Goal: Transaction & Acquisition: Download file/media

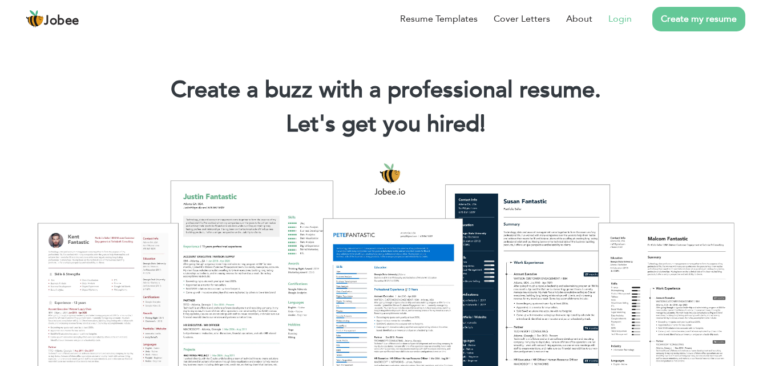
click at [626, 13] on link "Login" at bounding box center [620, 19] width 23 height 14
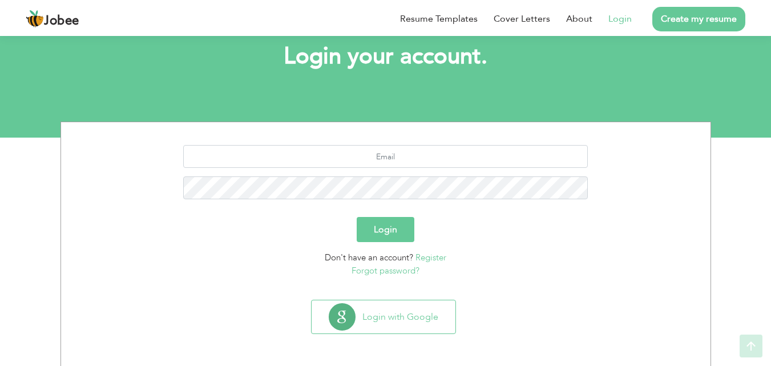
scroll to position [67, 0]
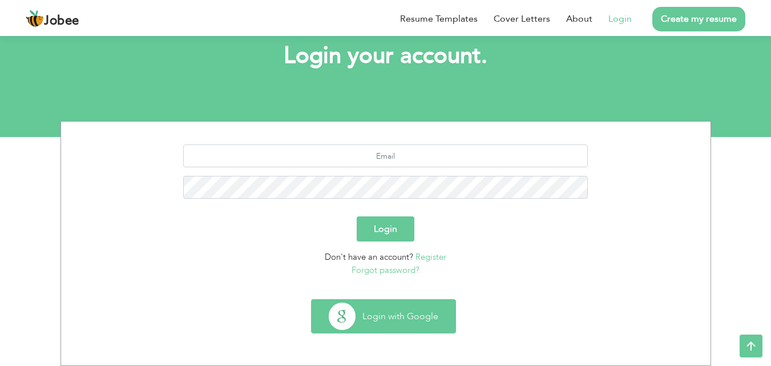
click at [389, 315] on button "Login with Google" at bounding box center [384, 316] width 144 height 33
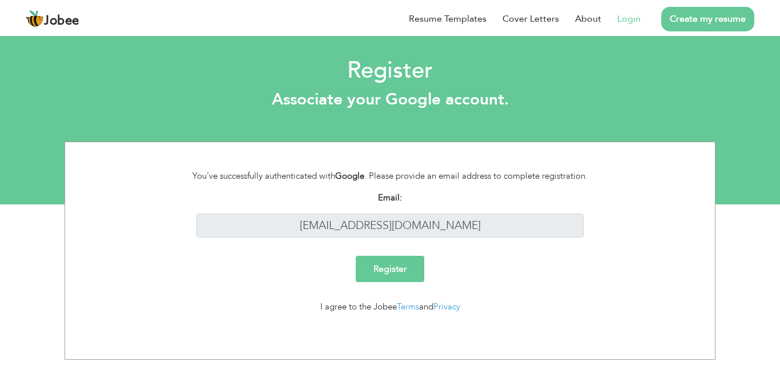
click at [393, 276] on input "Register" at bounding box center [390, 269] width 69 height 26
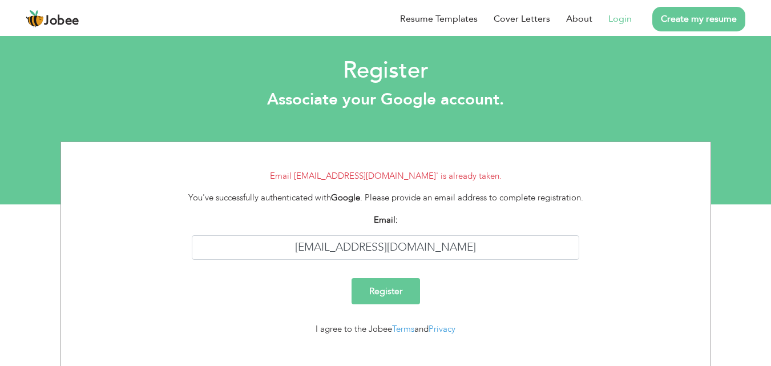
scroll to position [15, 0]
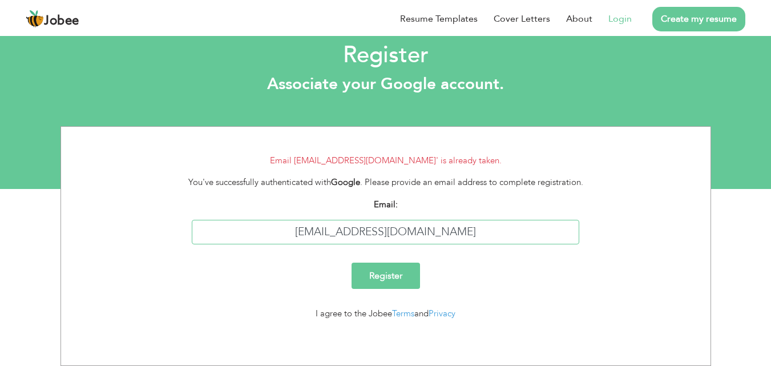
click at [277, 239] on input "[EMAIL_ADDRESS][DOMAIN_NAME]" at bounding box center [386, 232] width 388 height 25
click at [510, 22] on link "Cover Letters" at bounding box center [522, 19] width 57 height 14
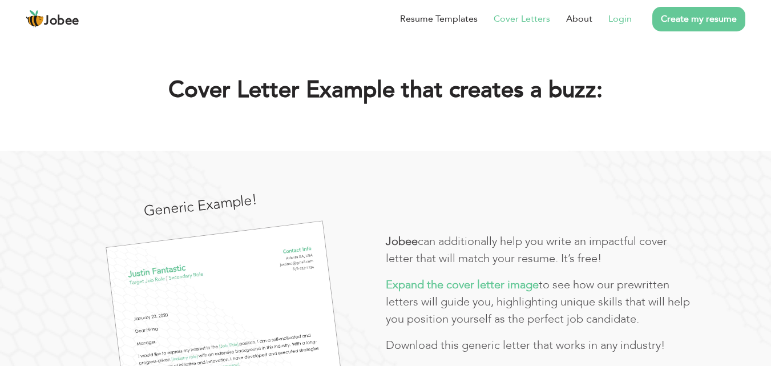
click at [630, 17] on link "Login" at bounding box center [620, 19] width 23 height 14
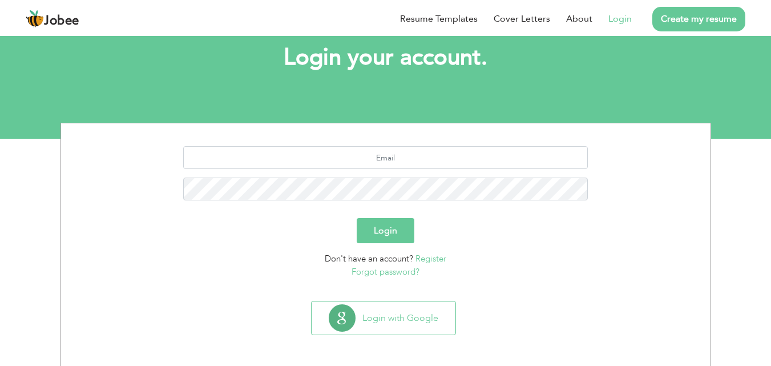
scroll to position [67, 0]
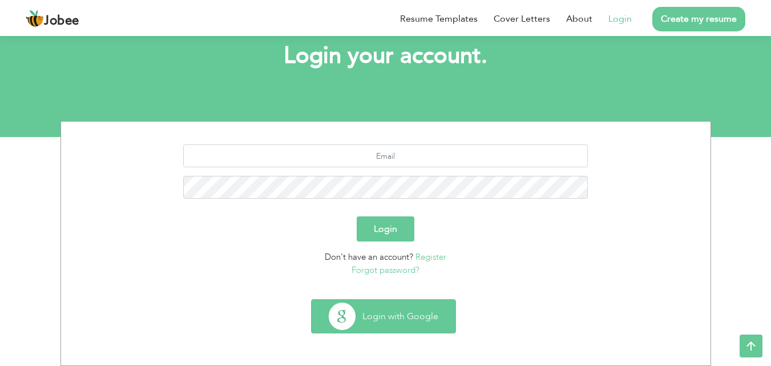
click at [367, 312] on button "Login with Google" at bounding box center [384, 316] width 144 height 33
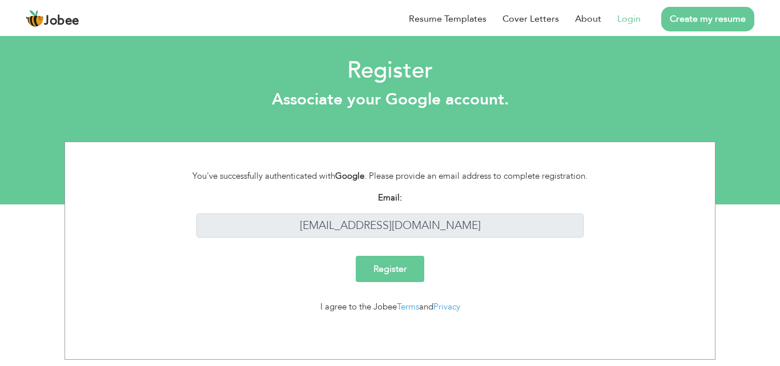
click at [632, 15] on link "Login" at bounding box center [628, 19] width 23 height 14
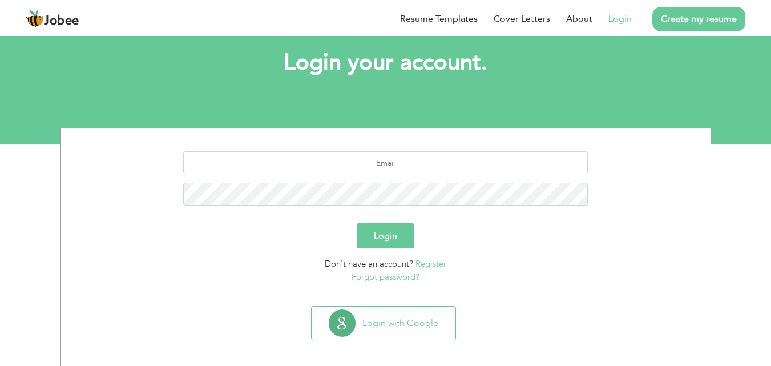
scroll to position [67, 0]
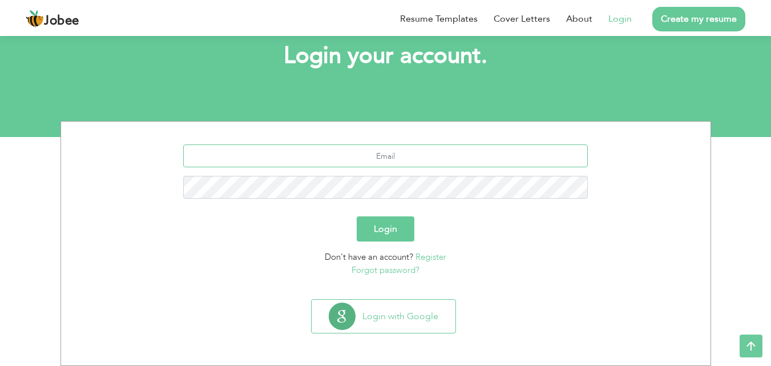
click at [389, 156] on input "text" at bounding box center [385, 155] width 405 height 23
type input "helloawaanzaadi@gmail.com"
click at [398, 232] on button "Login" at bounding box center [386, 228] width 58 height 25
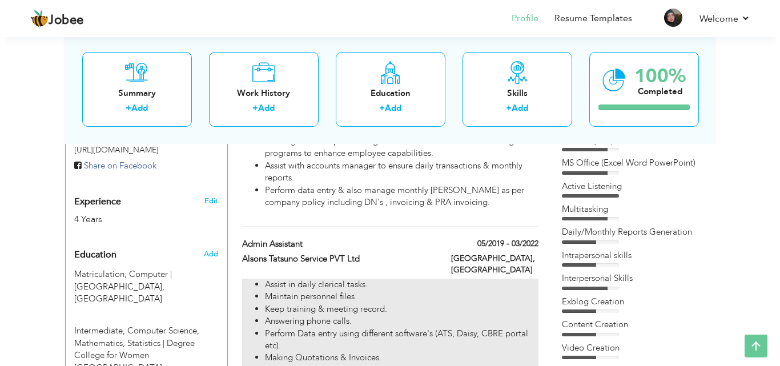
scroll to position [457, 0]
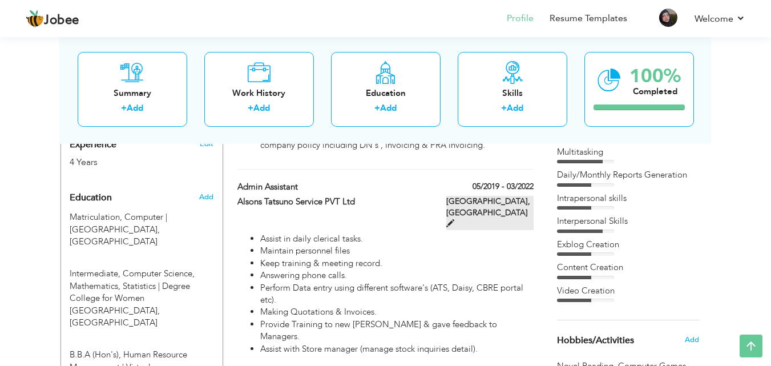
click at [454, 219] on span at bounding box center [451, 223] width 8 height 8
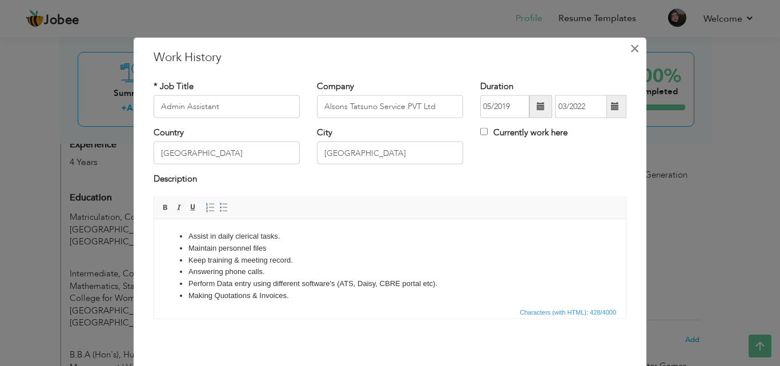
click at [630, 52] on span "×" at bounding box center [635, 48] width 10 height 21
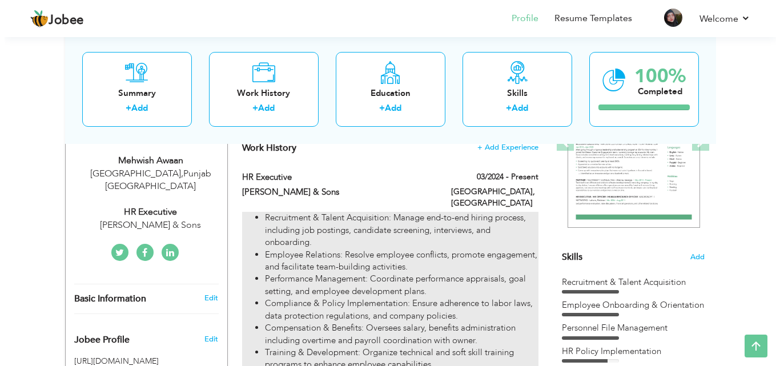
scroll to position [171, 0]
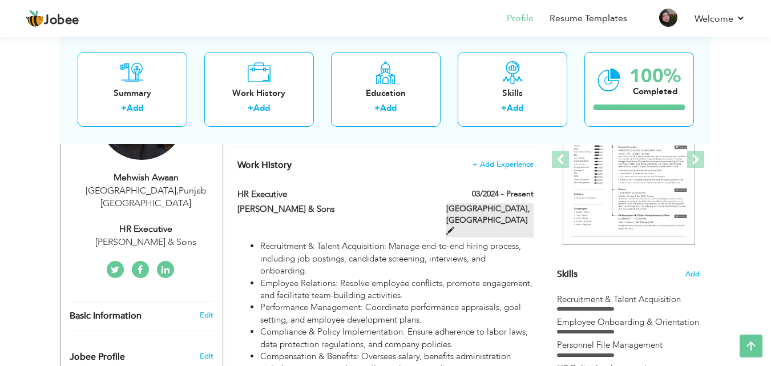
click at [524, 203] on label "[GEOGRAPHIC_DATA], [GEOGRAPHIC_DATA]" at bounding box center [490, 220] width 87 height 34
type input "HR Executive"
type input "[PERSON_NAME] & Sons"
type input "03/2024"
checkbox input "true"
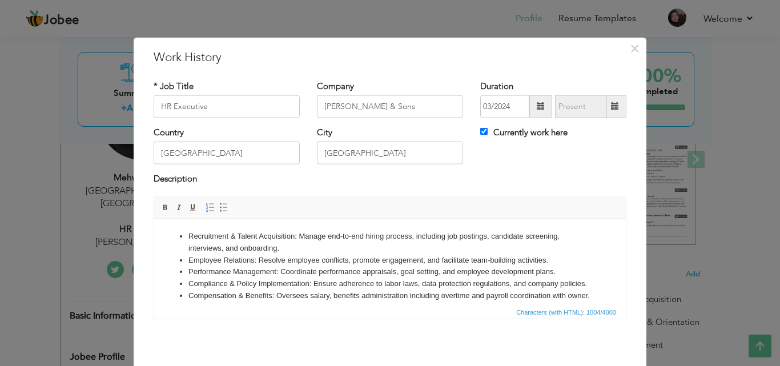
click at [208, 254] on li "Employee Relations: Resolve employee conflicts, promote engagement, and facilit…" at bounding box center [389, 260] width 403 height 12
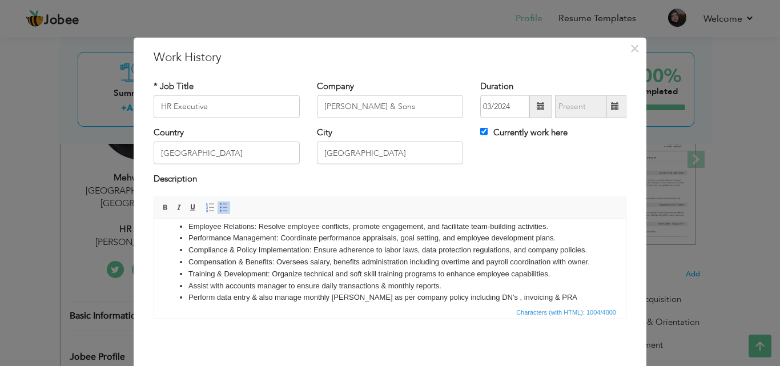
scroll to position [0, 0]
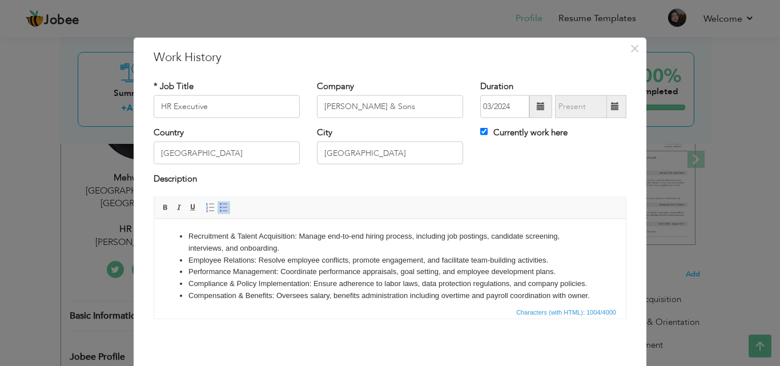
click at [296, 245] on li "Recruitment & Talent Acquisition: Manage end-to-end hiring process, including j…" at bounding box center [389, 242] width 403 height 24
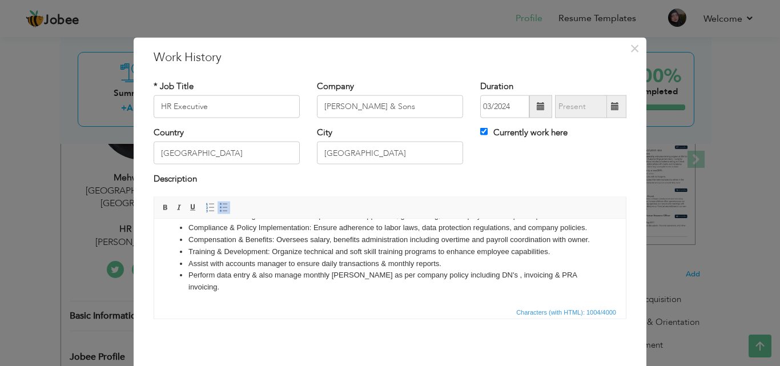
scroll to position [45, 0]
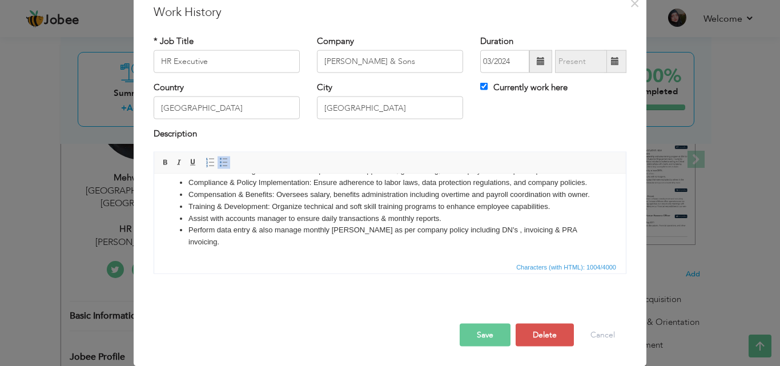
drag, startPoint x: 570, startPoint y: 240, endPoint x: 577, endPoint y: 241, distance: 6.9
click at [576, 241] on li "Perform data entry & also manage monthly [PERSON_NAME] as per company policy in…" at bounding box center [389, 236] width 403 height 24
click at [581, 243] on li "Perform data entry & also manage monthly [PERSON_NAME] as per company policy in…" at bounding box center [389, 236] width 403 height 24
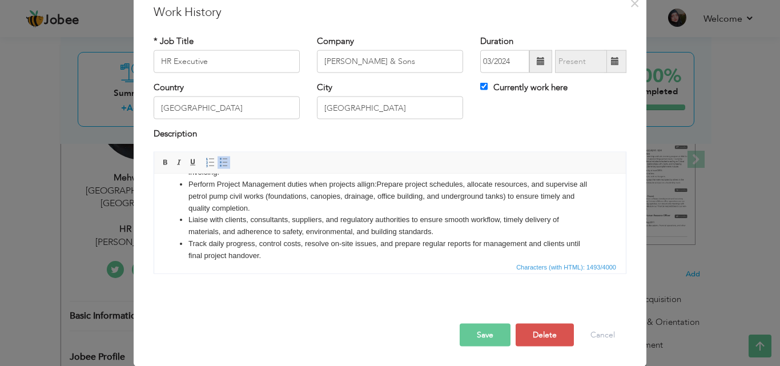
scroll to position [138, 0]
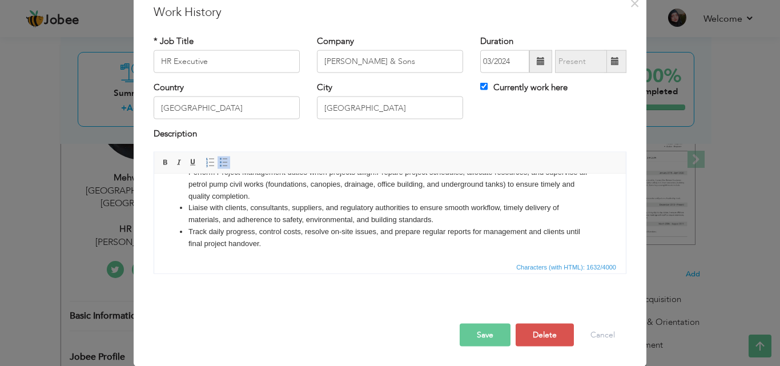
click at [474, 336] on button "Save" at bounding box center [485, 334] width 51 height 23
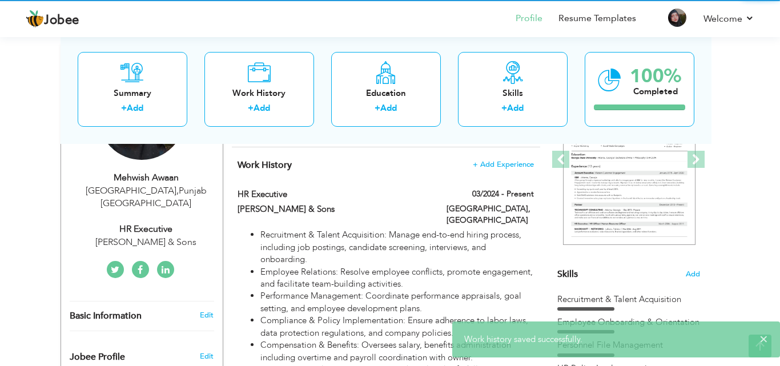
scroll to position [0, 0]
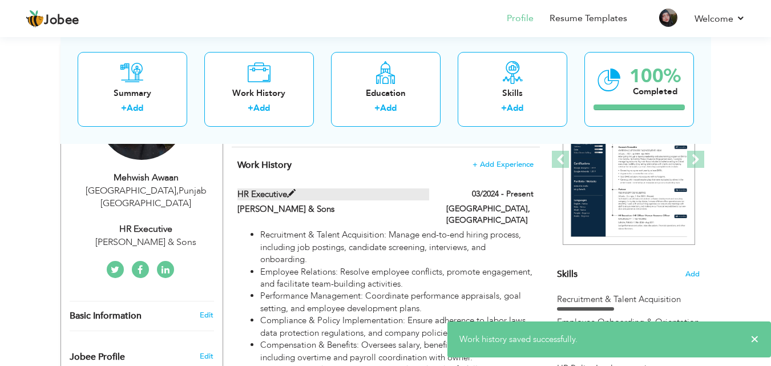
click at [293, 198] on span at bounding box center [291, 194] width 9 height 9
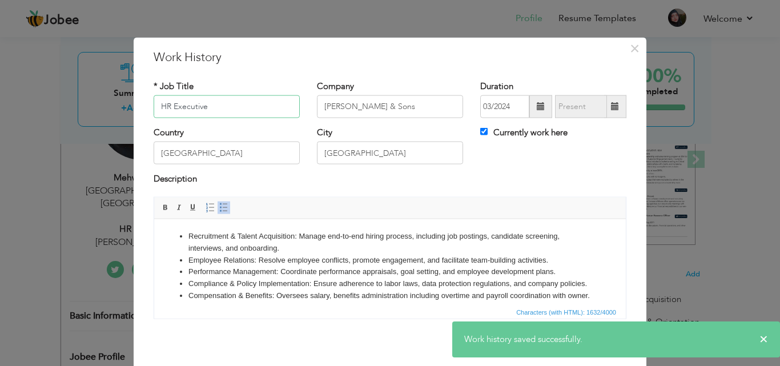
click at [242, 108] on input "HR Executive" at bounding box center [227, 106] width 146 height 23
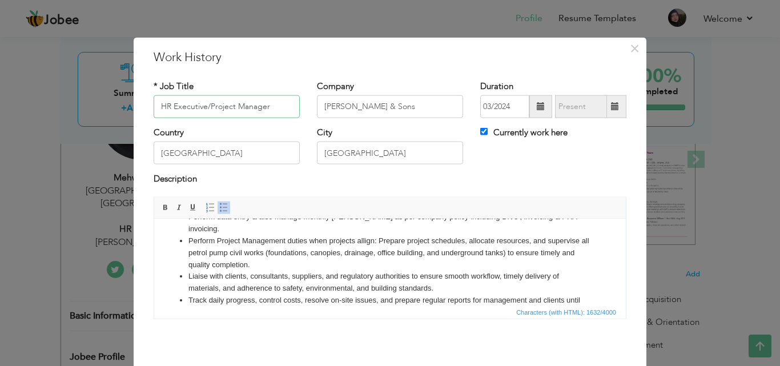
scroll to position [45, 0]
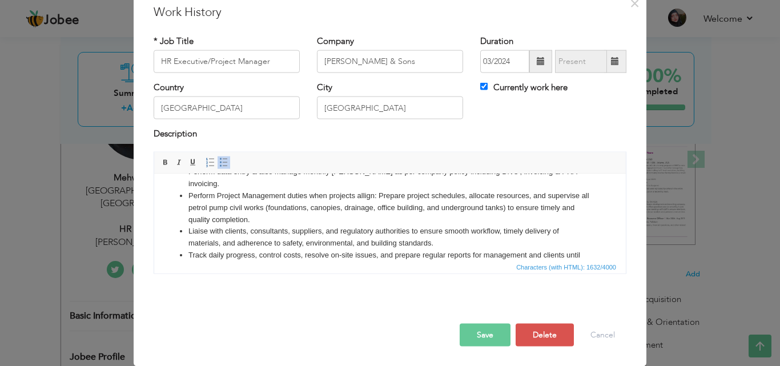
click at [476, 334] on button "Save" at bounding box center [485, 334] width 51 height 23
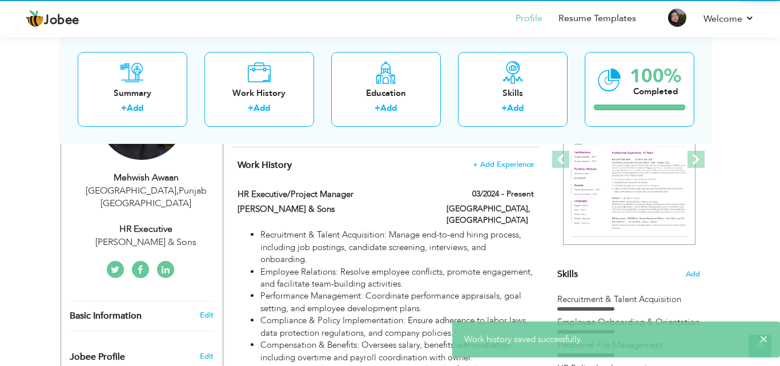
scroll to position [0, 0]
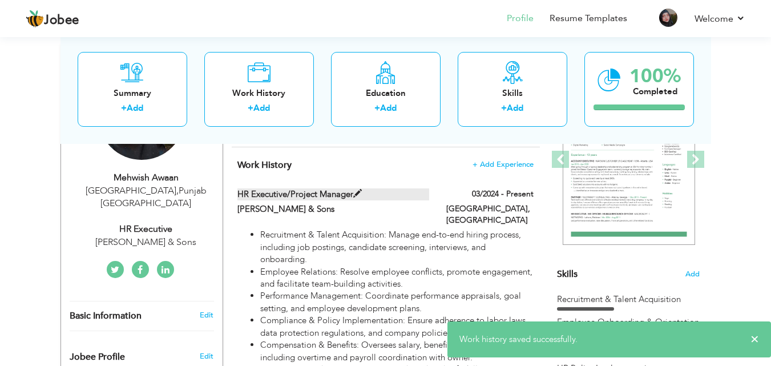
click at [268, 195] on label "HR Executive/Project Manager" at bounding box center [334, 194] width 192 height 12
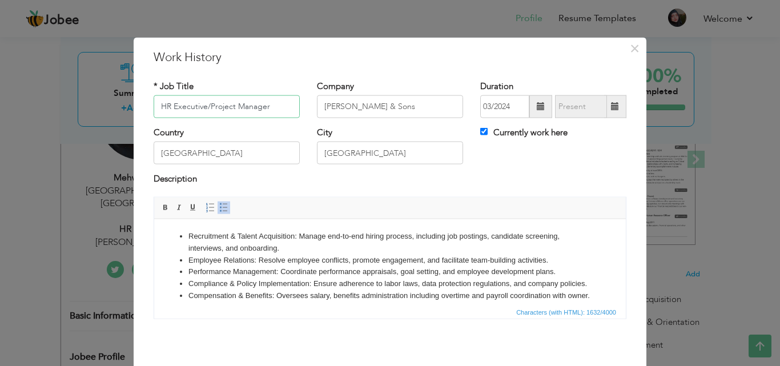
drag, startPoint x: 204, startPoint y: 107, endPoint x: 168, endPoint y: 110, distance: 35.6
click at [168, 110] on input "HR Executive/Project Manager" at bounding box center [227, 106] width 146 height 23
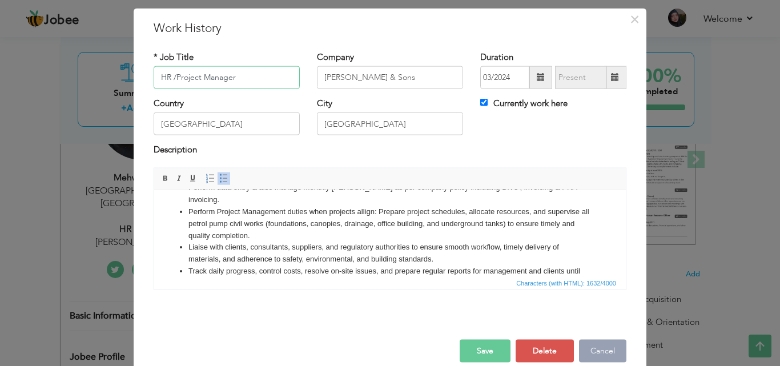
scroll to position [45, 0]
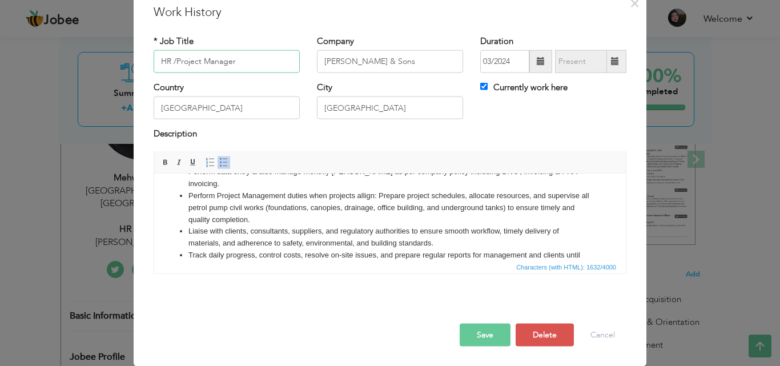
type input "HR /Project Manager"
click at [490, 335] on button "Save" at bounding box center [485, 334] width 51 height 23
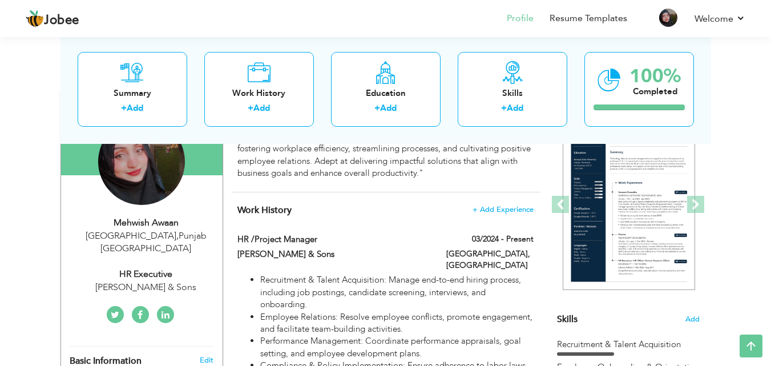
scroll to position [114, 0]
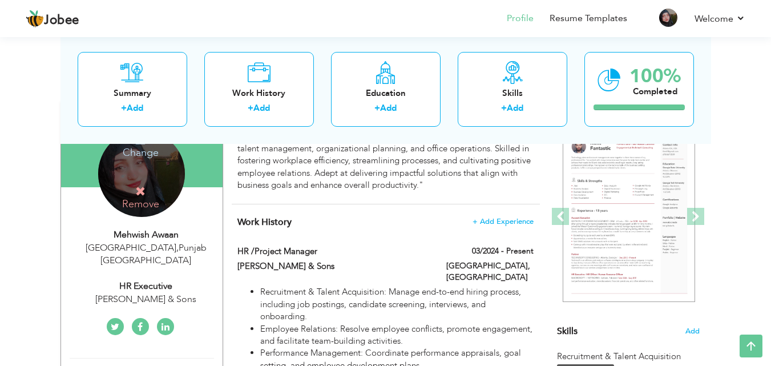
click at [140, 192] on icon at bounding box center [140, 191] width 10 height 10
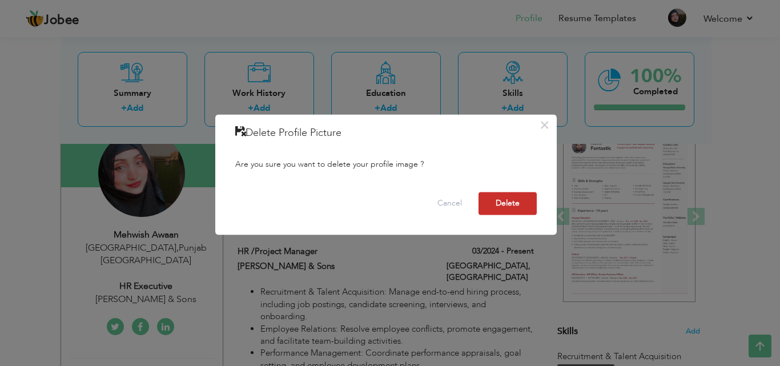
click at [508, 204] on button "Delete" at bounding box center [507, 203] width 58 height 23
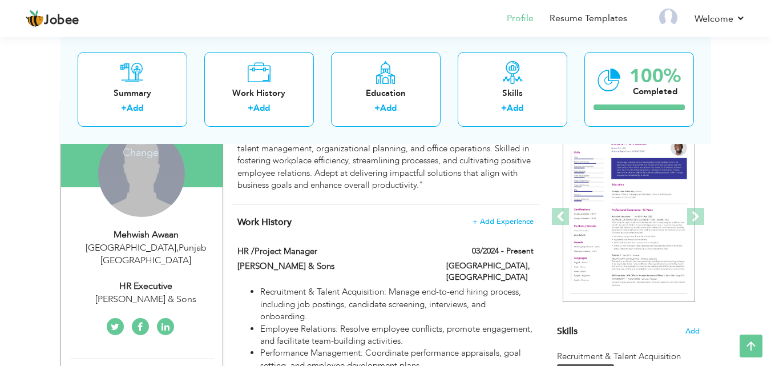
click at [137, 171] on div "Change Remove" at bounding box center [141, 173] width 87 height 87
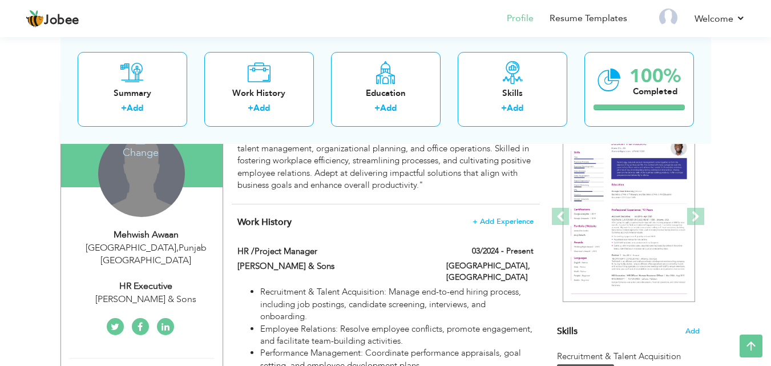
click at [140, 153] on h4 "Change" at bounding box center [141, 144] width 82 height 27
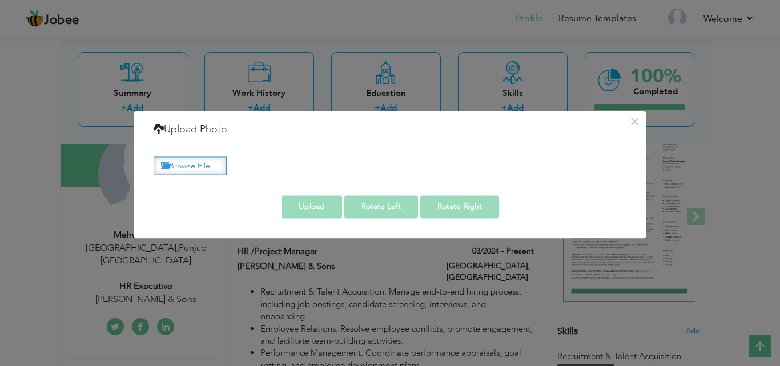
click at [218, 173] on label "Browse File ..." at bounding box center [190, 166] width 73 height 18
click at [0, 0] on input "Browse File ..." at bounding box center [0, 0] width 0 height 0
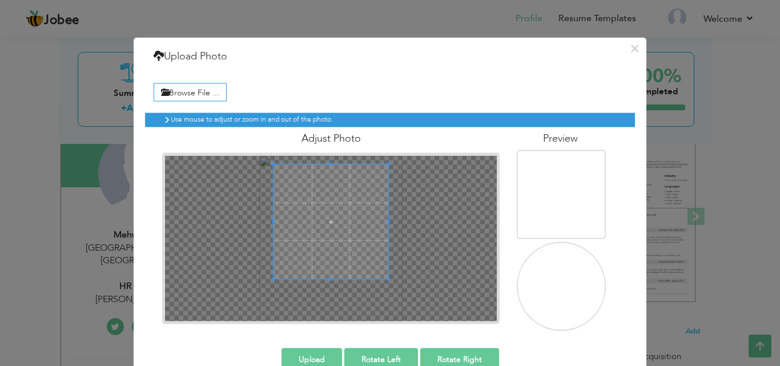
click at [320, 230] on span at bounding box center [330, 221] width 115 height 115
click at [312, 240] on span at bounding box center [329, 221] width 115 height 115
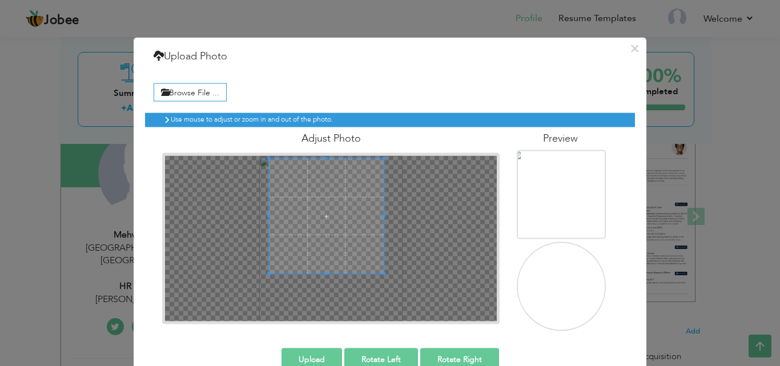
click at [313, 237] on span at bounding box center [326, 215] width 115 height 115
click at [342, 224] on span at bounding box center [324, 215] width 115 height 115
click at [357, 222] on span at bounding box center [329, 213] width 115 height 115
click at [319, 351] on button "Upload" at bounding box center [311, 359] width 61 height 23
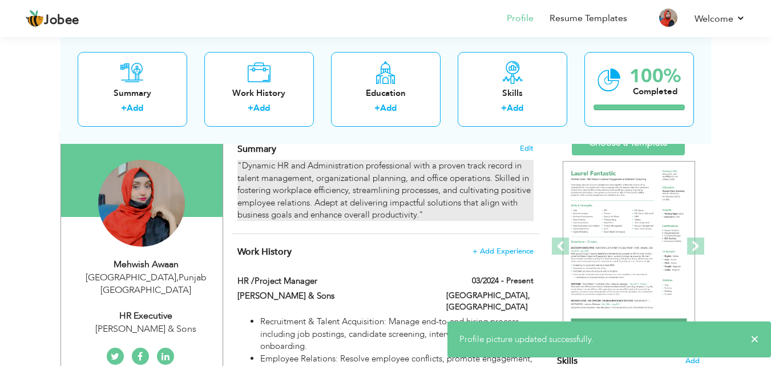
scroll to position [57, 0]
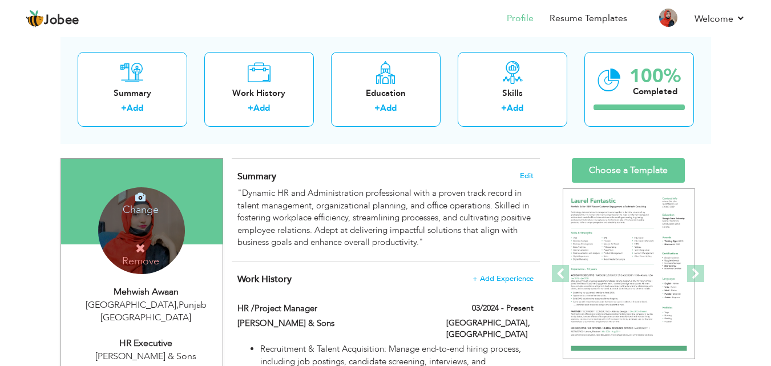
click at [147, 210] on h4 "Change" at bounding box center [141, 201] width 82 height 27
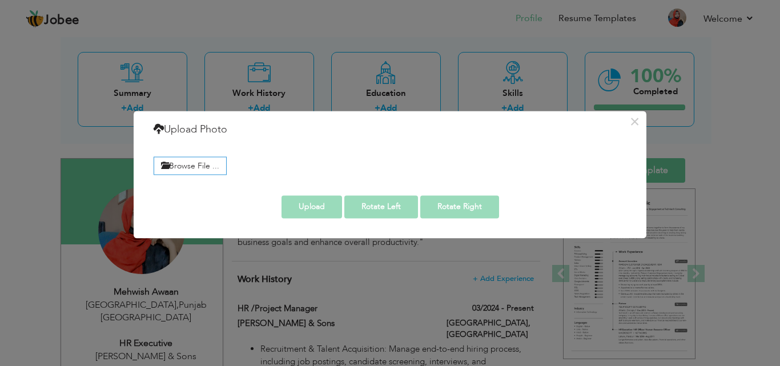
click at [214, 175] on div "Browse File ..." at bounding box center [390, 164] width 490 height 26
click at [212, 162] on label "Browse File ..." at bounding box center [190, 166] width 73 height 18
click at [0, 0] on input "Browse File ..." at bounding box center [0, 0] width 0 height 0
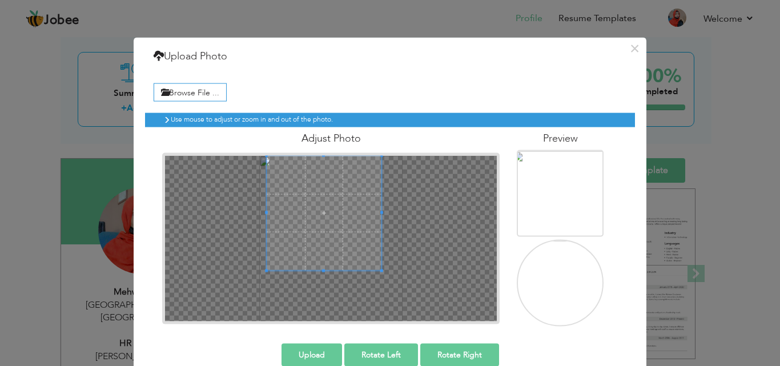
click at [320, 186] on span at bounding box center [324, 212] width 115 height 115
click at [336, 189] on span at bounding box center [322, 212] width 115 height 115
click at [348, 190] on span at bounding box center [323, 212] width 115 height 115
click at [305, 353] on button "Upload" at bounding box center [311, 354] width 61 height 23
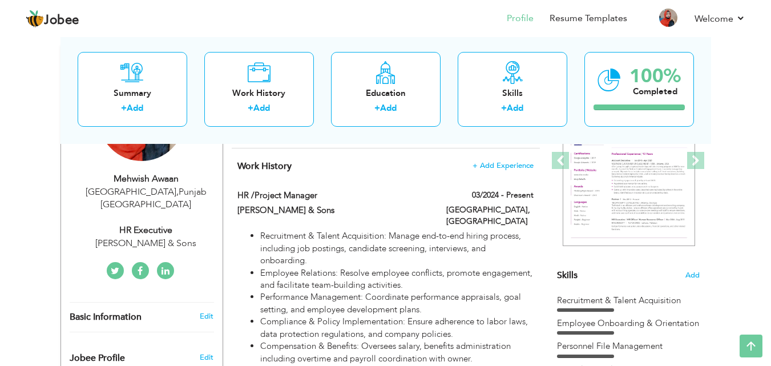
scroll to position [0, 0]
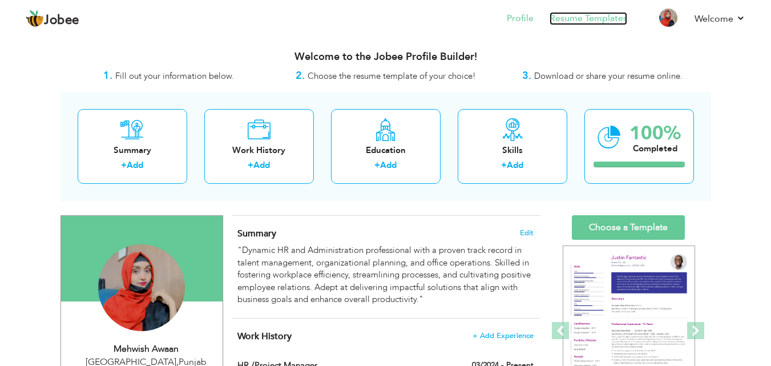
click at [593, 13] on link "Resume Templates" at bounding box center [589, 18] width 78 height 13
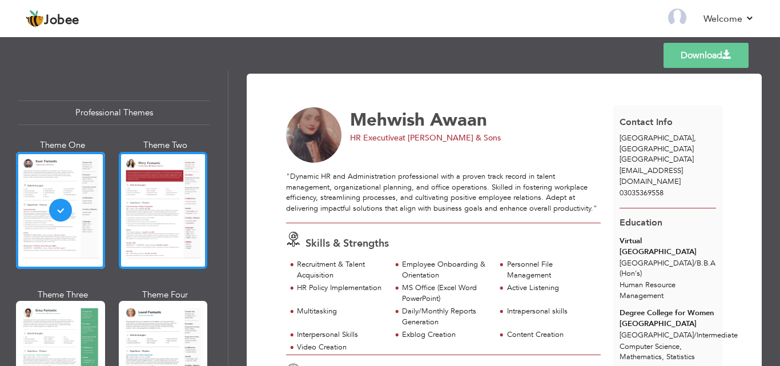
click at [163, 218] on div at bounding box center [163, 210] width 89 height 117
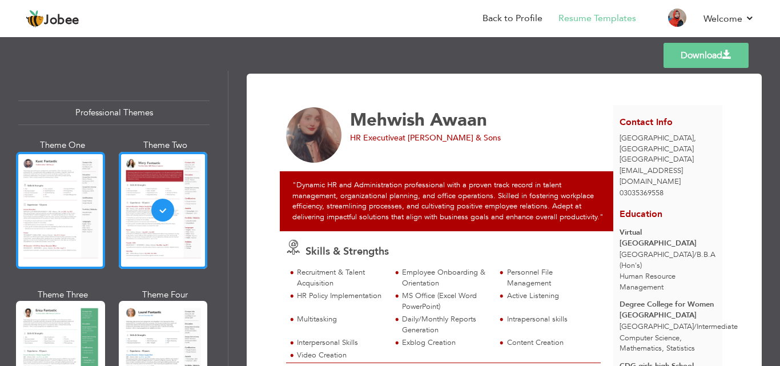
click at [74, 191] on div at bounding box center [60, 210] width 89 height 117
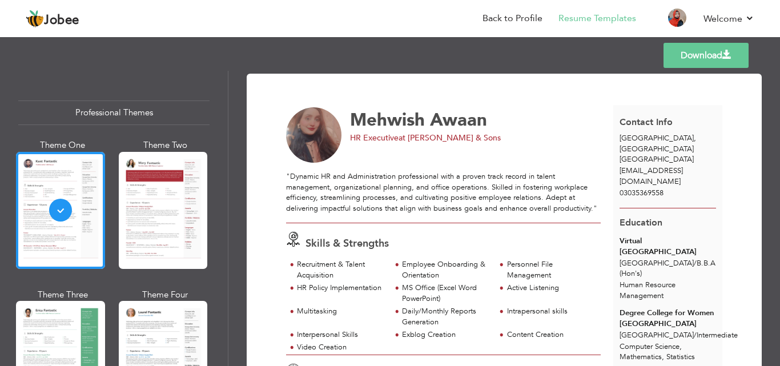
click at [460, 289] on div "MS Office (Excel Word PowerPoint)" at bounding box center [445, 293] width 87 height 21
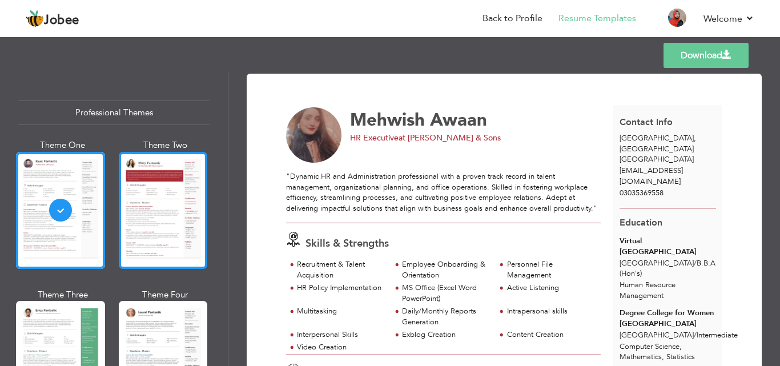
click at [160, 234] on div at bounding box center [163, 210] width 89 height 117
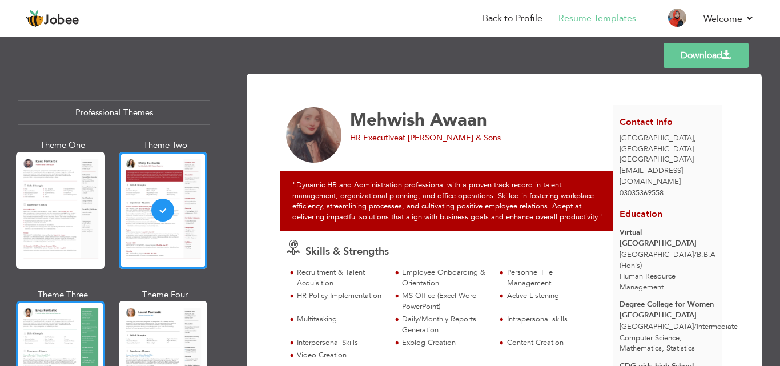
click at [52, 324] on div at bounding box center [60, 359] width 89 height 117
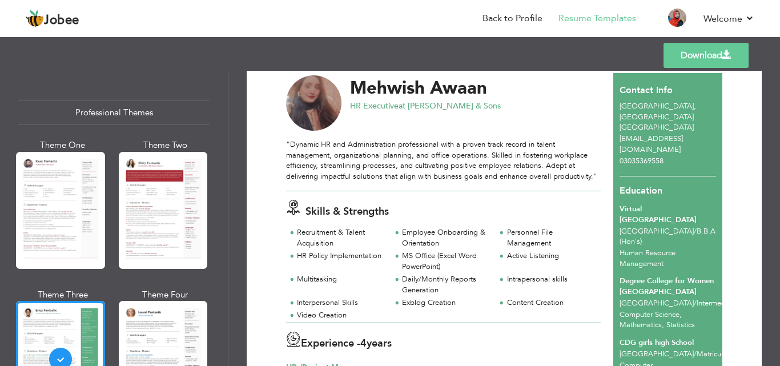
scroll to position [57, 0]
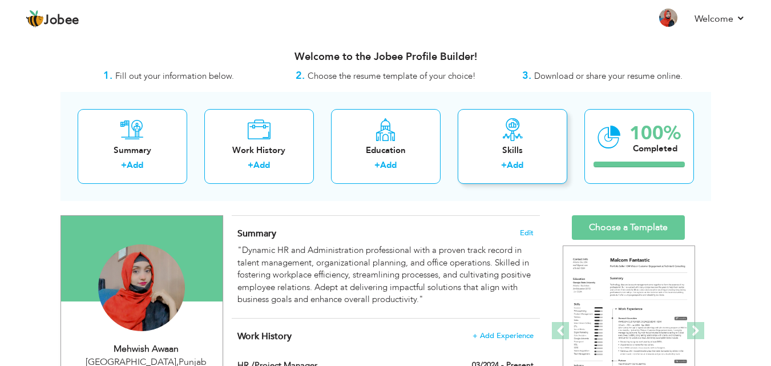
click at [501, 156] on div "Skills" at bounding box center [512, 150] width 91 height 12
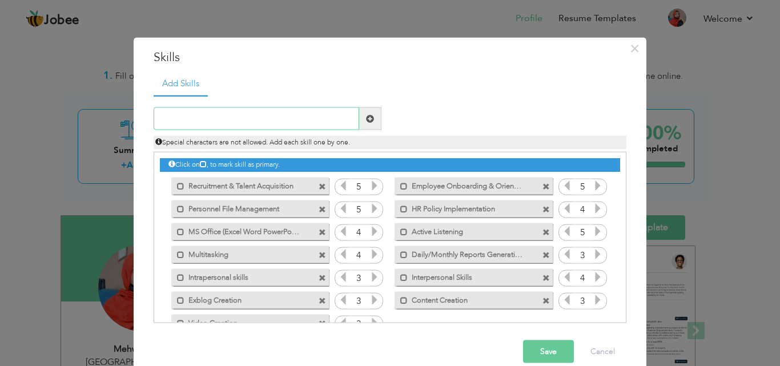
click at [194, 119] on input "text" at bounding box center [257, 118] width 206 height 23
type input "p"
type input "Project Management"
click at [369, 116] on span at bounding box center [370, 118] width 8 height 8
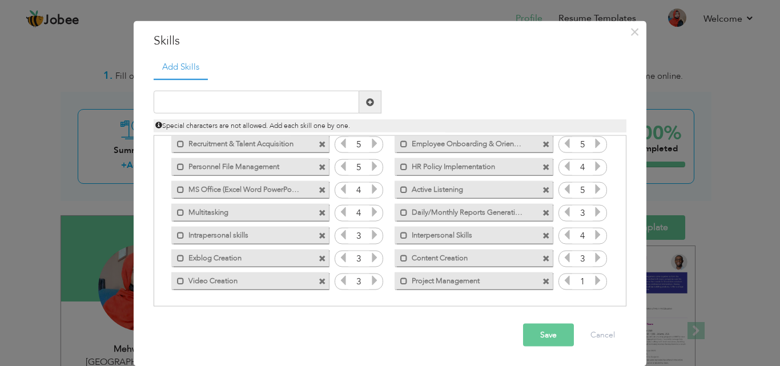
scroll to position [17, 0]
click at [593, 285] on icon at bounding box center [598, 280] width 10 height 10
click at [593, 284] on icon at bounding box center [598, 280] width 10 height 10
click at [265, 99] on input "text" at bounding box center [257, 101] width 206 height 23
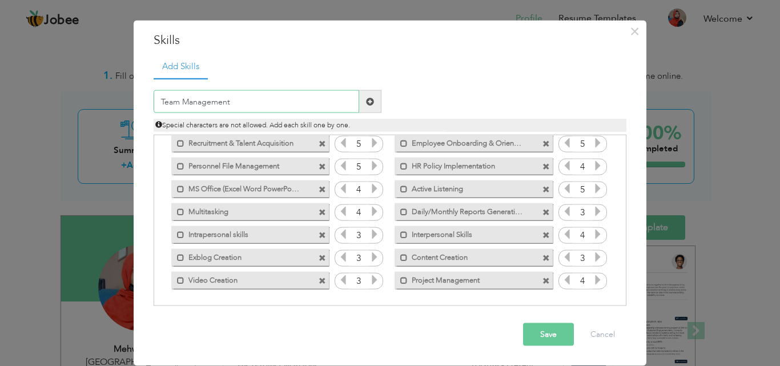
type input "Team Management"
click at [367, 95] on span at bounding box center [370, 101] width 22 height 23
click at [372, 302] on icon at bounding box center [374, 302] width 10 height 10
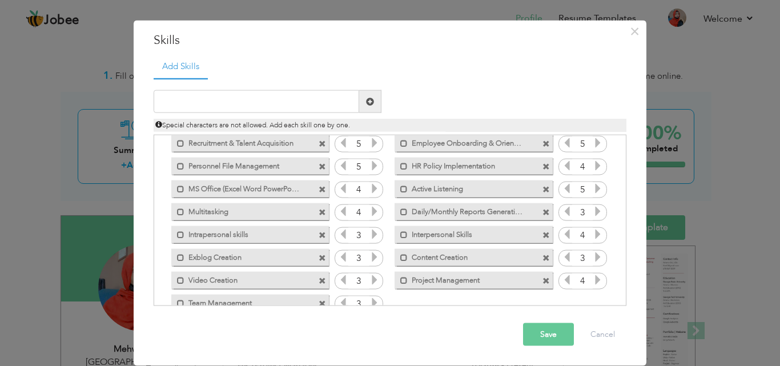
click at [540, 334] on button "Save" at bounding box center [548, 334] width 51 height 23
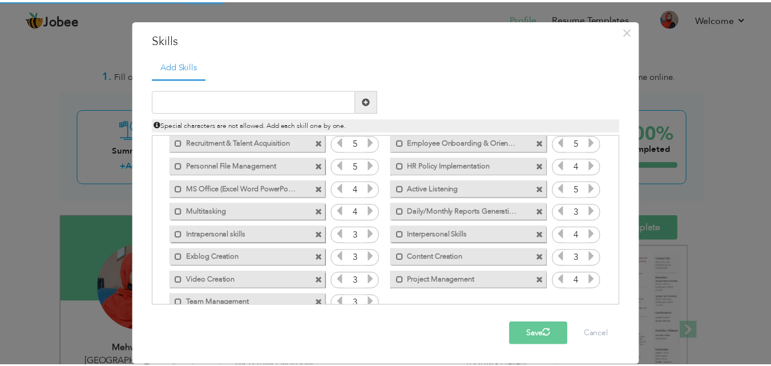
scroll to position [0, 0]
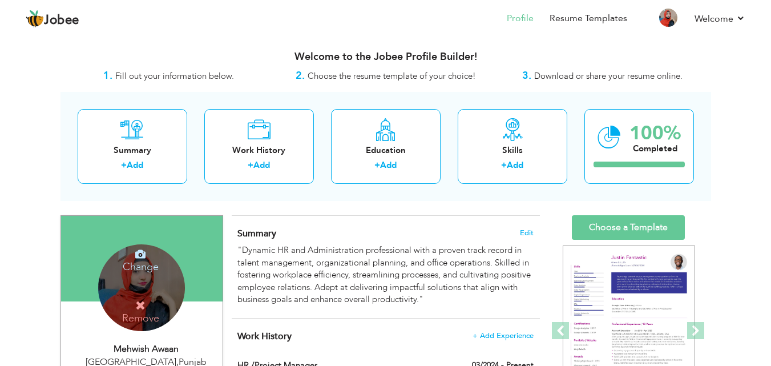
click at [138, 308] on icon at bounding box center [140, 305] width 10 height 10
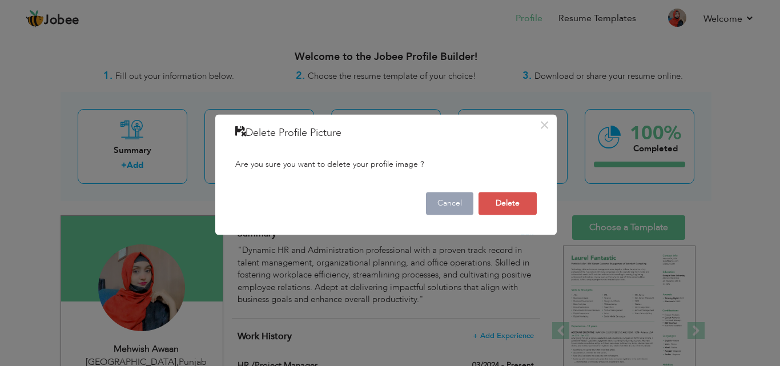
click at [458, 202] on button "Cancel" at bounding box center [449, 203] width 47 height 23
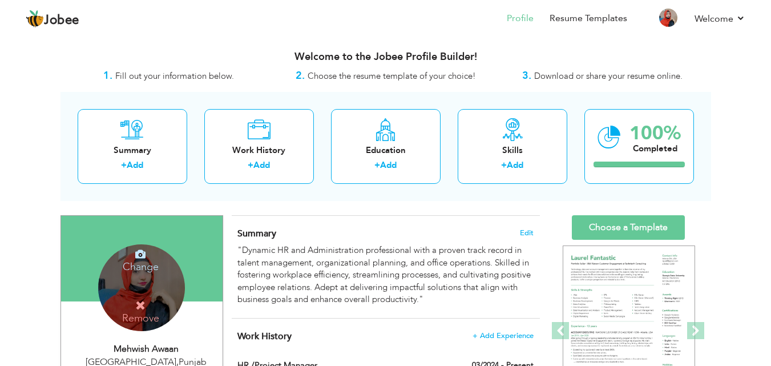
click at [135, 271] on h4 "Change" at bounding box center [141, 259] width 82 height 27
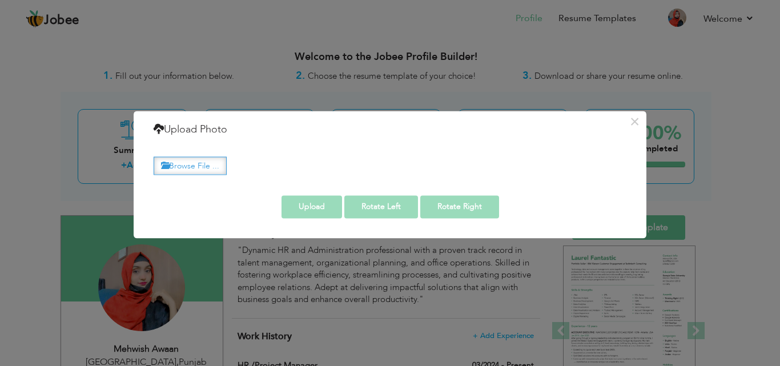
click at [193, 161] on label "Browse File ..." at bounding box center [190, 166] width 73 height 18
click at [0, 0] on input "Browse File ..." at bounding box center [0, 0] width 0 height 0
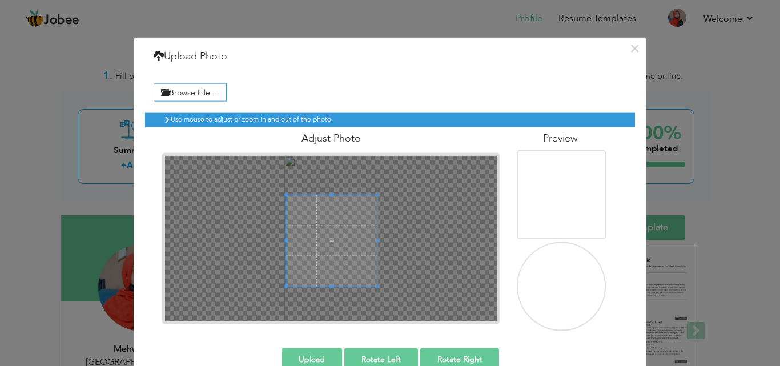
click at [343, 242] on span at bounding box center [331, 240] width 91 height 91
click at [302, 360] on button "Upload" at bounding box center [311, 359] width 61 height 23
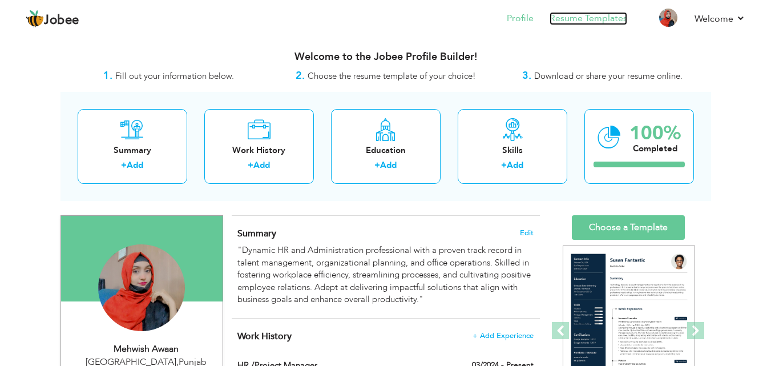
click at [608, 16] on link "Resume Templates" at bounding box center [589, 18] width 78 height 13
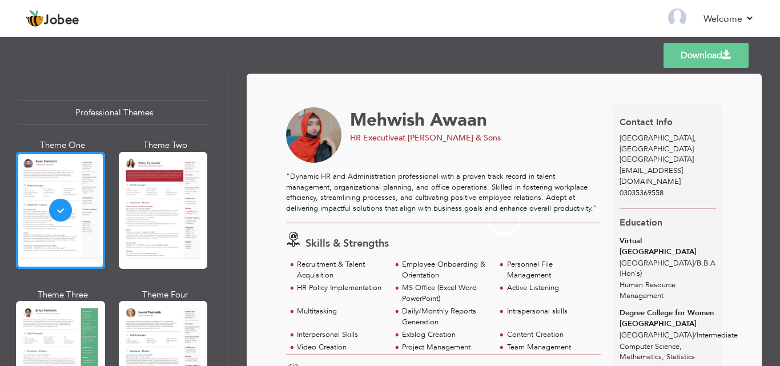
click at [142, 206] on div at bounding box center [163, 210] width 89 height 117
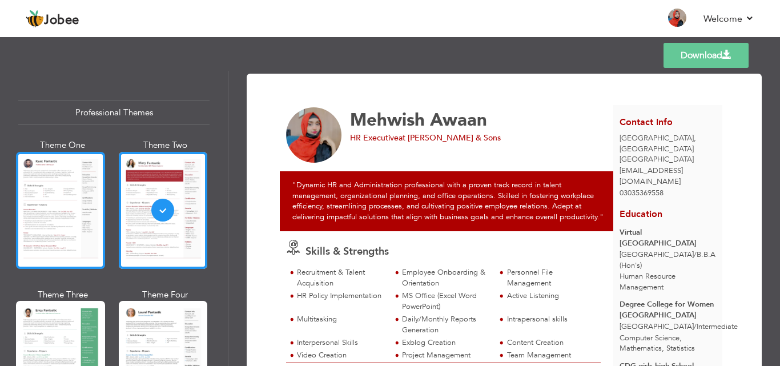
click at [53, 219] on div at bounding box center [60, 210] width 89 height 117
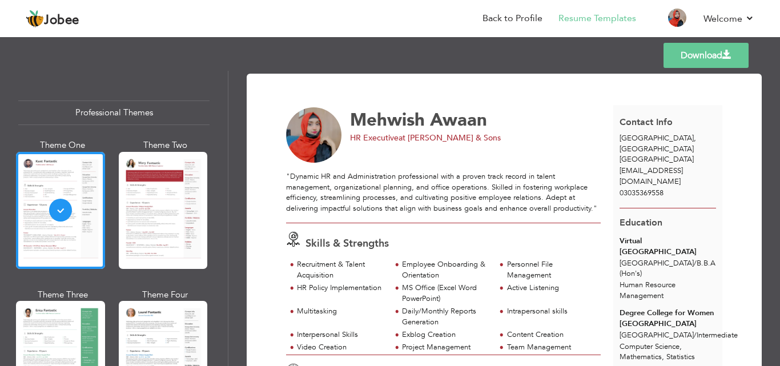
click at [692, 47] on link "Download" at bounding box center [705, 55] width 85 height 25
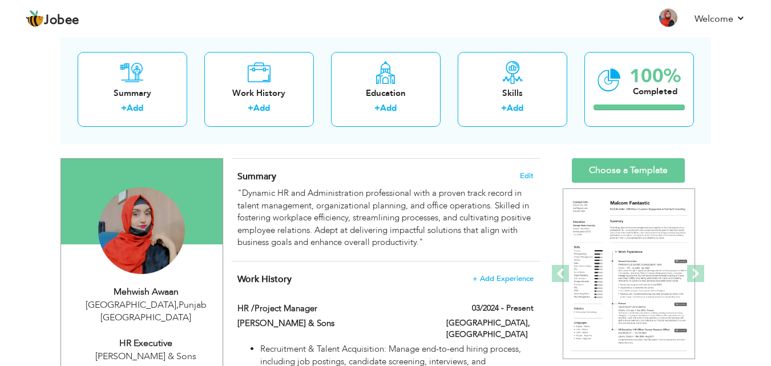
click at [168, 281] on div "Change Remove" at bounding box center [142, 236] width 144 height 98
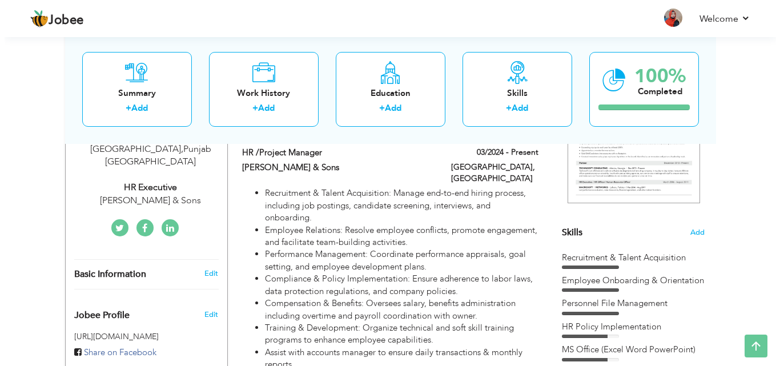
scroll to position [285, 0]
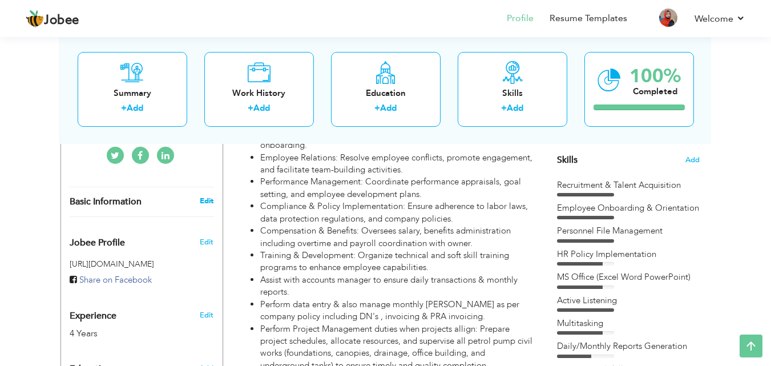
click at [207, 196] on link "Edit" at bounding box center [207, 201] width 14 height 10
type input "Mehwish"
type input "Awaan"
type input "03035369558"
select select "number:166"
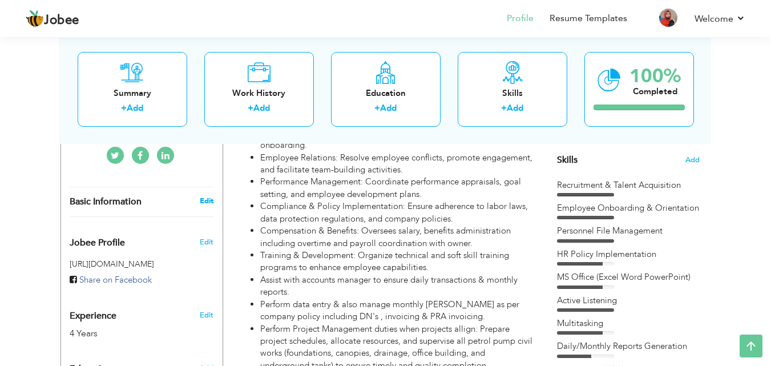
type input "[GEOGRAPHIC_DATA]"
select select "number:6"
type input "[PERSON_NAME] & Sons"
type input "HR Executive"
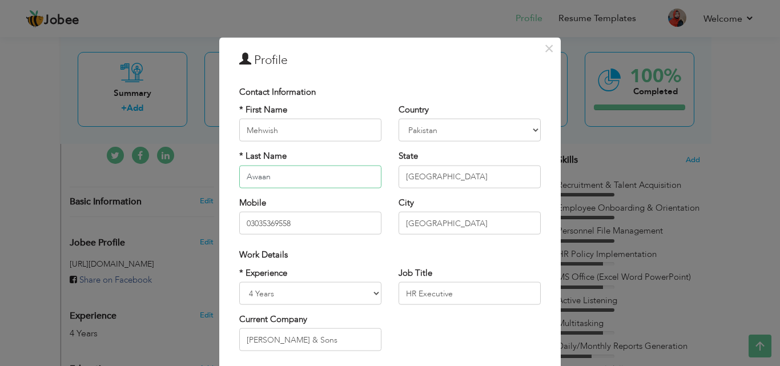
drag, startPoint x: 303, startPoint y: 174, endPoint x: 235, endPoint y: 187, distance: 69.9
click at [239, 187] on div "* Last Name Awaan" at bounding box center [310, 169] width 142 height 38
click at [475, 262] on div "Work Details" at bounding box center [390, 254] width 319 height 23
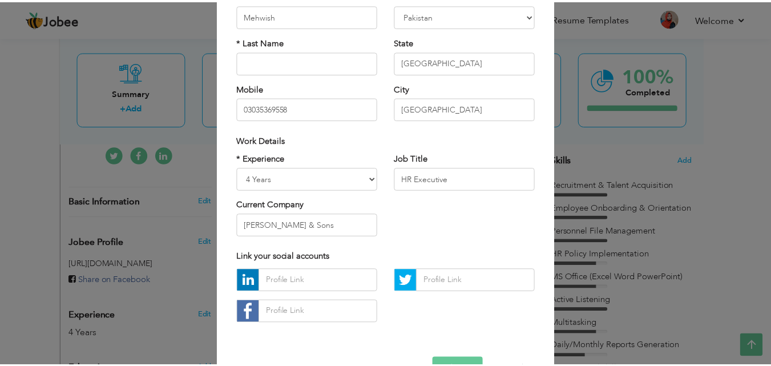
scroll to position [149, 0]
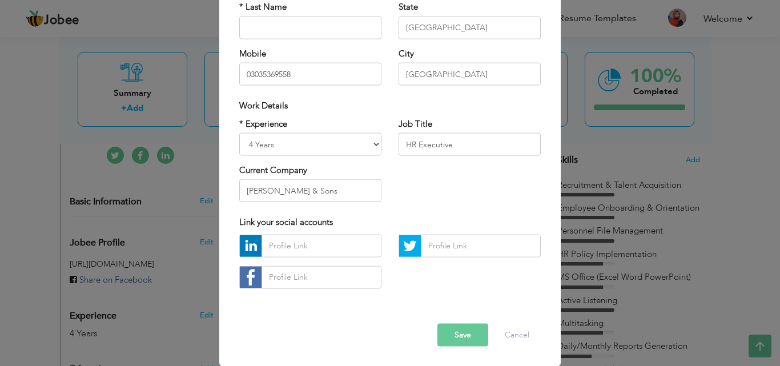
click at [450, 338] on button "Save" at bounding box center [462, 334] width 51 height 23
type input "."
click at [456, 353] on div "Error Save Cancel" at bounding box center [390, 326] width 319 height 58
click at [462, 336] on button "Save" at bounding box center [462, 334] width 51 height 23
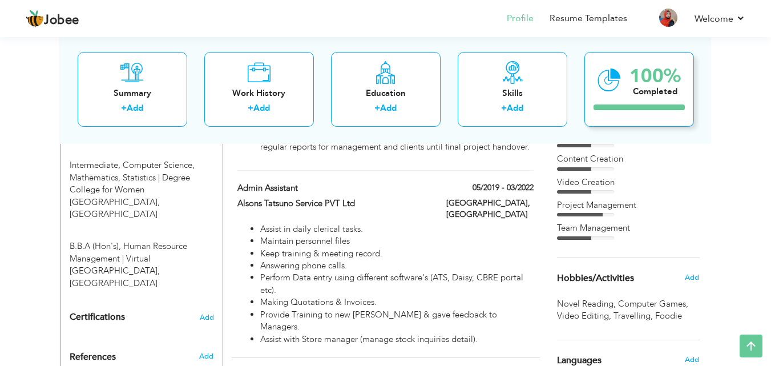
scroll to position [571, 0]
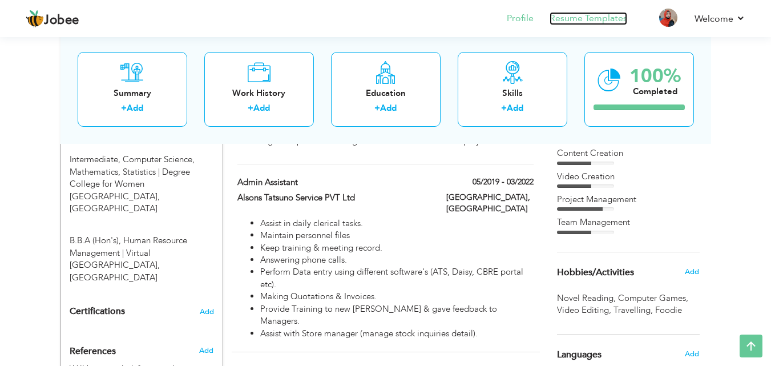
click at [603, 23] on link "Resume Templates" at bounding box center [589, 18] width 78 height 13
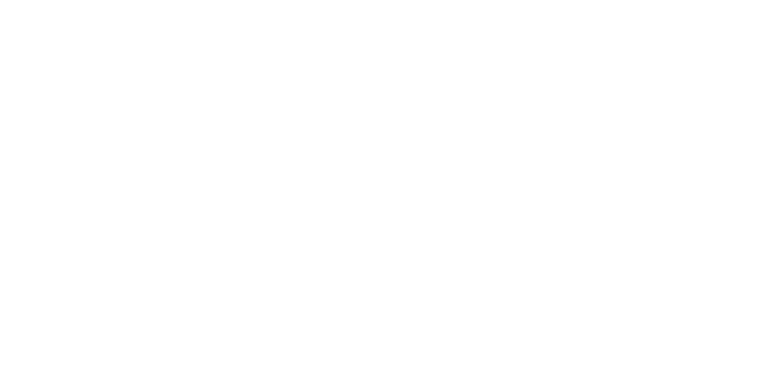
select select
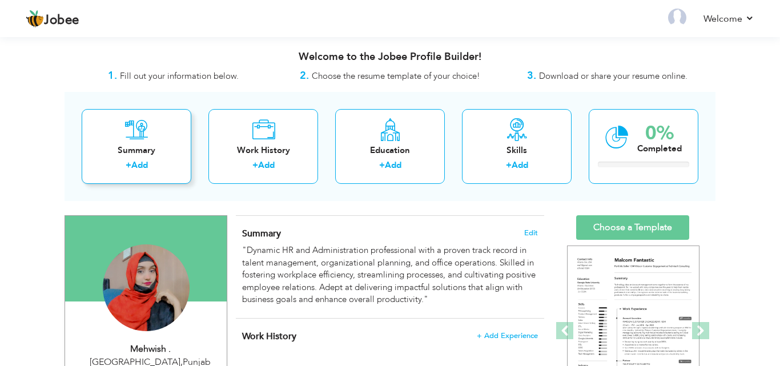
scroll to position [412, 0]
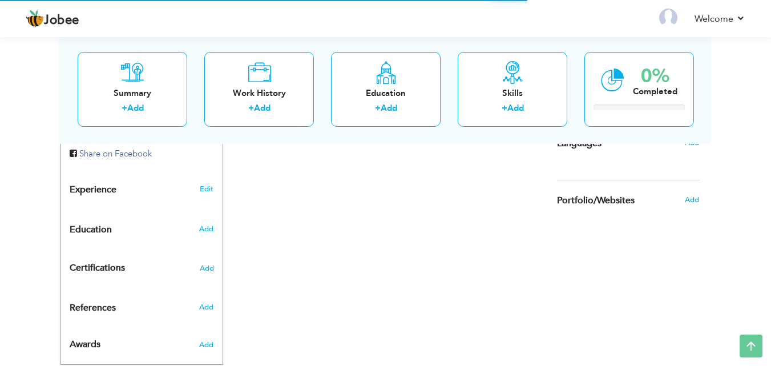
select select "?"
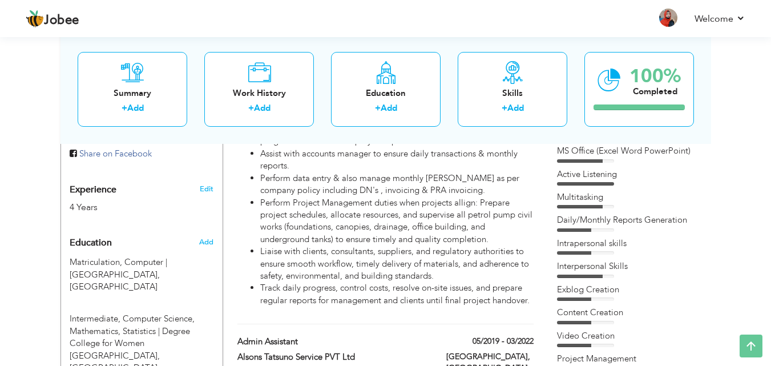
click at [202, 190] on div "Experience 4 Years Edit" at bounding box center [142, 192] width 162 height 41
type input "."
select select "number:166"
select select "number:6"
type input "[PERSON_NAME] & Sons"
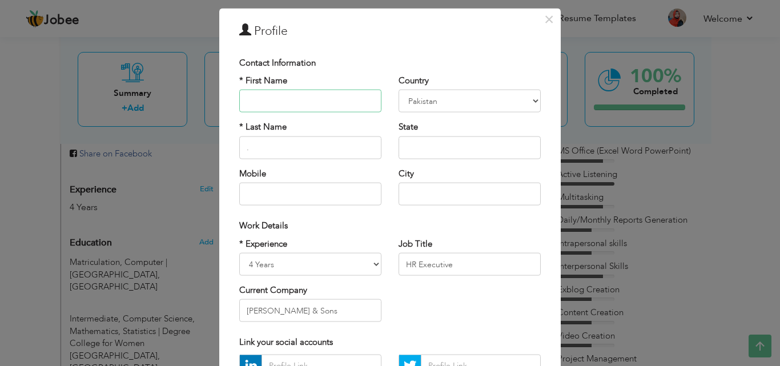
scroll to position [57, 0]
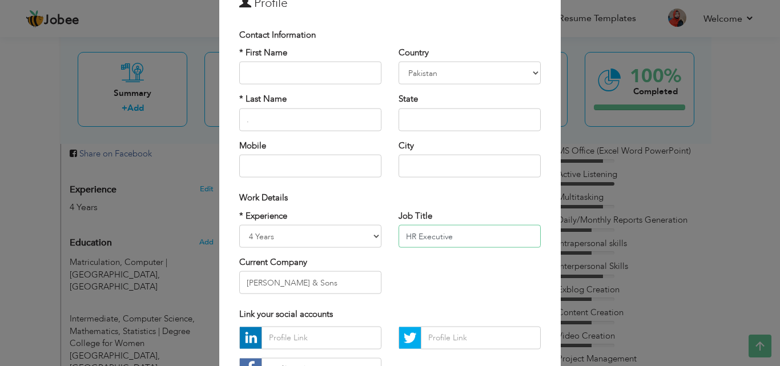
click at [440, 232] on input "HR Executive" at bounding box center [470, 236] width 142 height 23
drag, startPoint x: 458, startPoint y: 230, endPoint x: 412, endPoint y: 242, distance: 48.2
click at [412, 242] on input "HR Executive" at bounding box center [470, 236] width 142 height 23
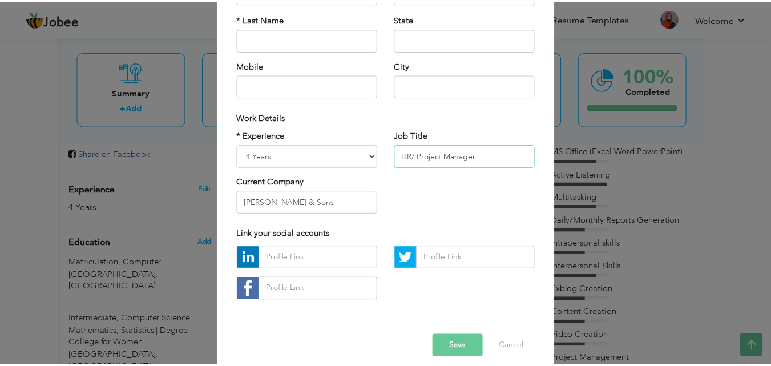
scroll to position [149, 0]
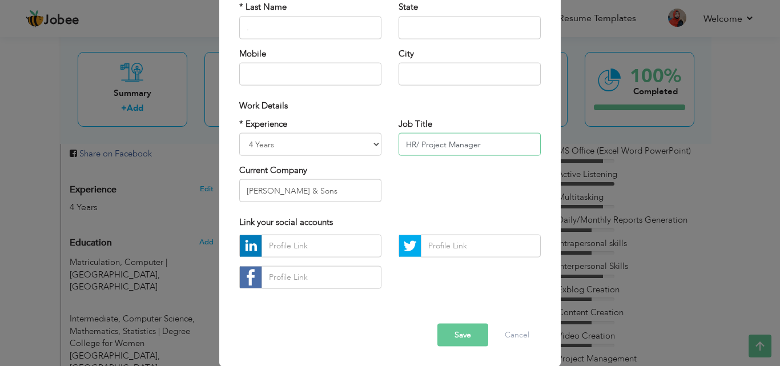
type input "HR/ Project Manager"
click at [449, 329] on button "Save" at bounding box center [462, 334] width 51 height 23
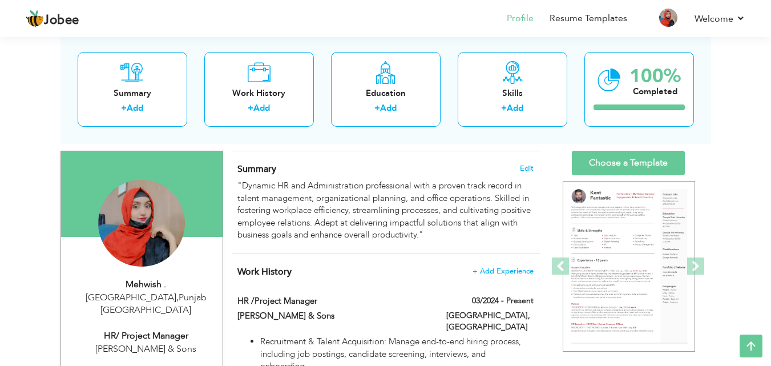
scroll to position [0, 0]
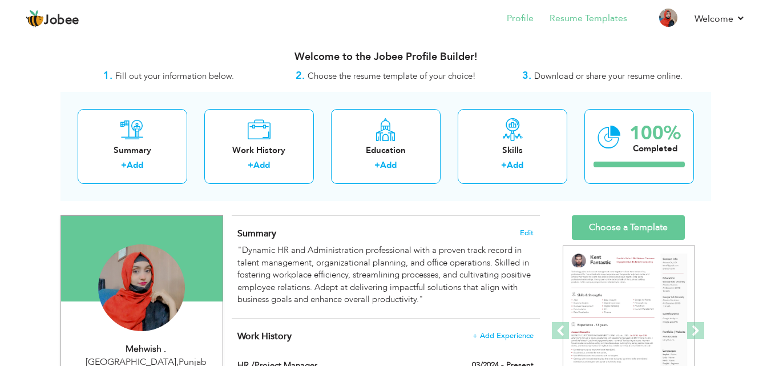
click at [590, 25] on li "Resume Templates" at bounding box center [581, 19] width 94 height 31
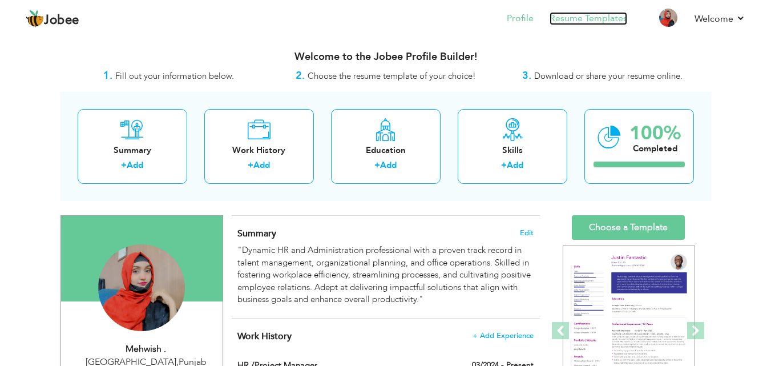
click at [562, 14] on link "Resume Templates" at bounding box center [589, 18] width 78 height 13
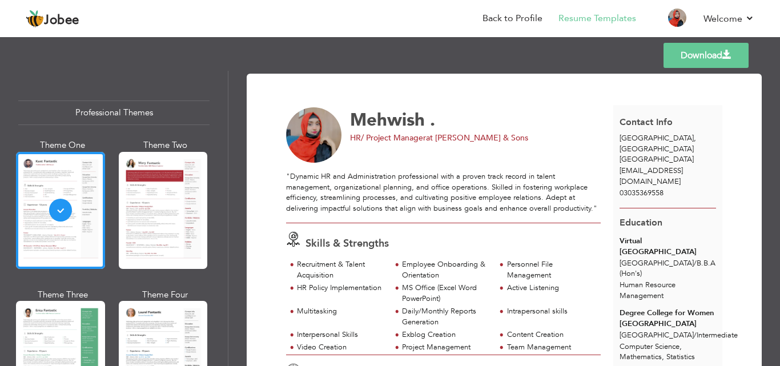
click at [452, 305] on div "MS Office (Excel Word PowerPoint)" at bounding box center [443, 294] width 105 height 23
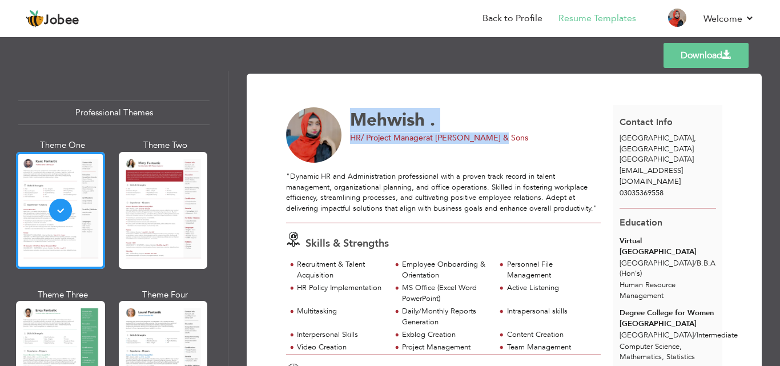
drag, startPoint x: 502, startPoint y: 143, endPoint x: 353, endPoint y: 161, distance: 149.5
click at [345, 159] on div "Mehwish . HR/ Project Manager at [PERSON_NAME] & Sons" at bounding box center [450, 135] width 340 height 56
drag, startPoint x: 361, startPoint y: 156, endPoint x: 367, endPoint y: 154, distance: 6.5
click at [361, 155] on div "Mehwish . HR/ Project Manager at [PERSON_NAME] & Sons" at bounding box center [450, 135] width 340 height 56
click at [395, 139] on span "HR/ Project Manager" at bounding box center [388, 137] width 76 height 11
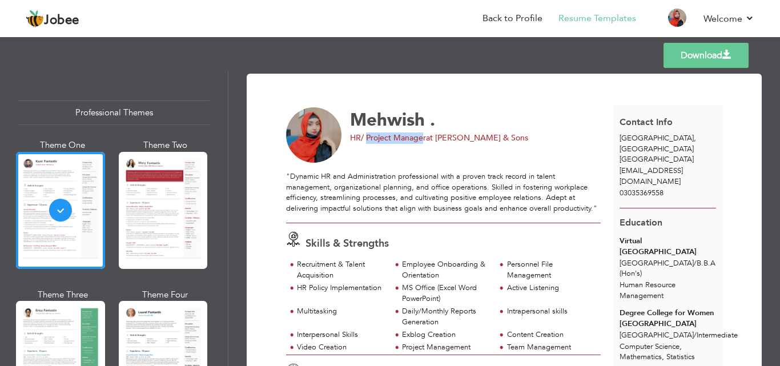
drag, startPoint x: 367, startPoint y: 139, endPoint x: 422, endPoint y: 152, distance: 57.1
click at [422, 152] on div "Mehwish . HR/ Project Manager at [PERSON_NAME] & Sons" at bounding box center [450, 135] width 340 height 56
click at [420, 155] on div "Mehwish . HR/ Project Manager at [PERSON_NAME] & Sons" at bounding box center [450, 135] width 340 height 56
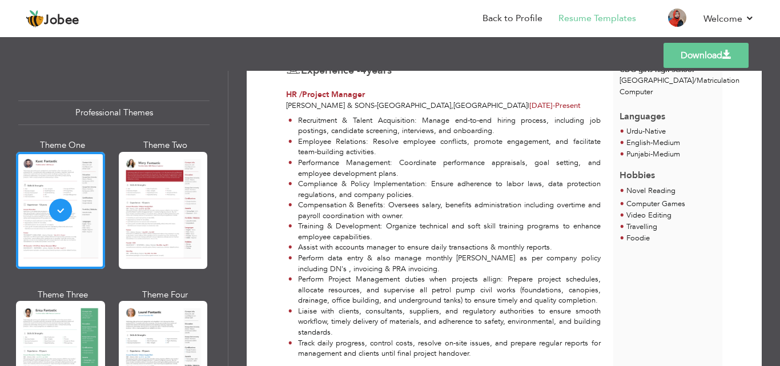
scroll to position [285, 0]
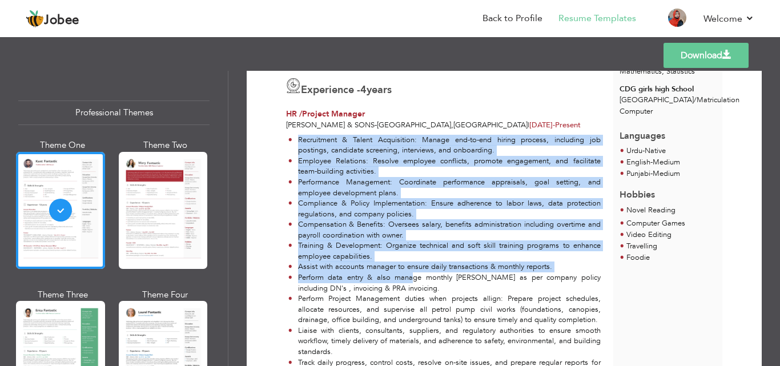
drag, startPoint x: 296, startPoint y: 138, endPoint x: 404, endPoint y: 280, distance: 178.5
click at [404, 280] on ul "Recruitment & Talent Acquisition: Manage end-to-end hiring process, including j…" at bounding box center [443, 257] width 315 height 244
click at [398, 248] on li "Training & Development: Organize technical and soft skill training programs to …" at bounding box center [444, 250] width 312 height 21
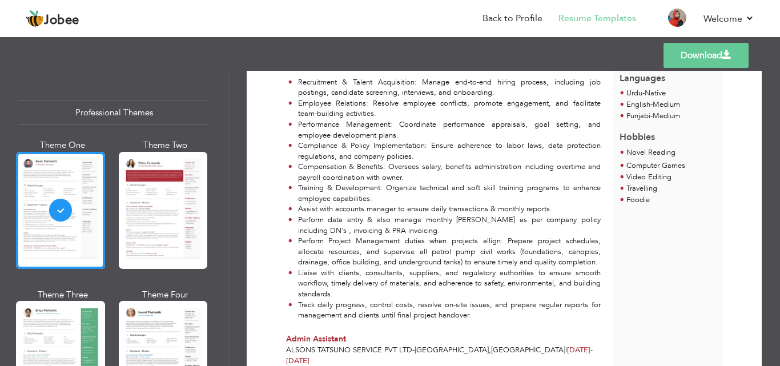
scroll to position [400, 0]
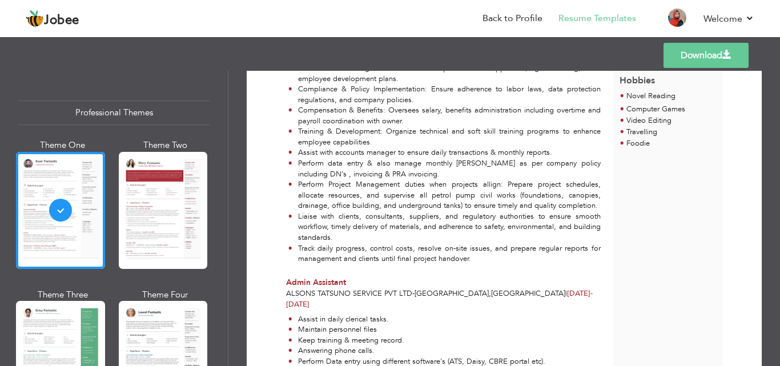
drag, startPoint x: 296, startPoint y: 154, endPoint x: 408, endPoint y: 155, distance: 111.9
click at [580, 155] on li "Assist with accounts manager to ensure daily transactions & monthly reports." at bounding box center [444, 152] width 312 height 11
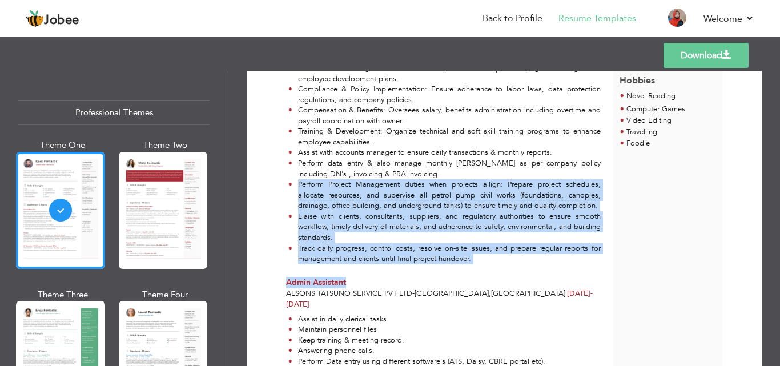
drag, startPoint x: 297, startPoint y: 188, endPoint x: 478, endPoint y: 271, distance: 199.3
click at [478, 271] on div "Mehwish . HR/ Project Manager at [PERSON_NAME] & Sons Skills & Strengths Active…" at bounding box center [449, 234] width 327 height 1058
click at [489, 262] on li "Track daily progress, control costs, resolve on-site issues, and prepare regula…" at bounding box center [444, 253] width 312 height 21
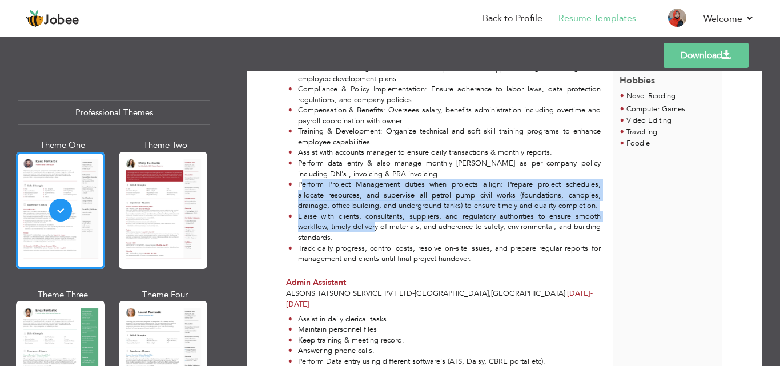
drag, startPoint x: 300, startPoint y: 183, endPoint x: 381, endPoint y: 222, distance: 89.6
click at [380, 222] on ul "Recruitment & Talent Acquisition: Manage end-to-end hiring process, including j…" at bounding box center [443, 143] width 315 height 244
click at [383, 239] on li "Liaise with clients, consultants, suppliers, and regulatory authorities to ensu…" at bounding box center [444, 227] width 312 height 32
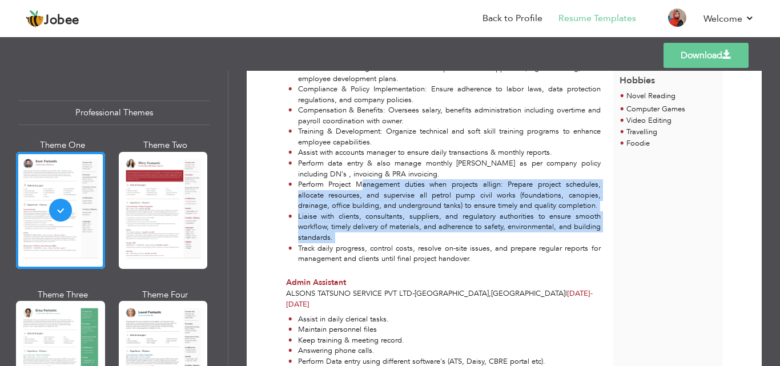
drag, startPoint x: 477, startPoint y: 263, endPoint x: 364, endPoint y: 183, distance: 138.9
click at [364, 183] on ul "Recruitment & Talent Acquisition: Manage end-to-end hiring process, including j…" at bounding box center [443, 143] width 315 height 244
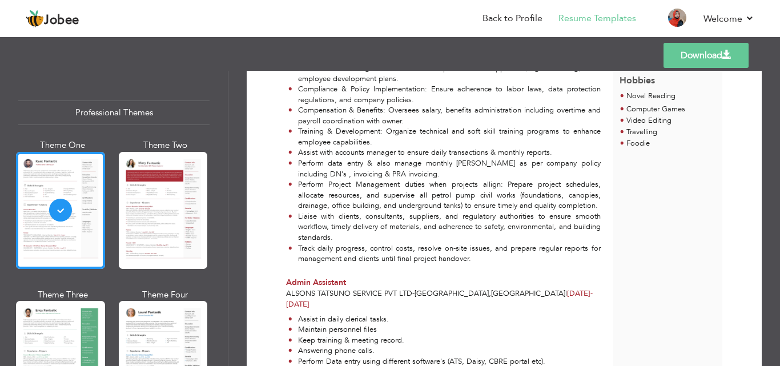
click at [295, 184] on li "Perform Project Management duties when projects allign: Prepare project schedul…" at bounding box center [444, 195] width 312 height 32
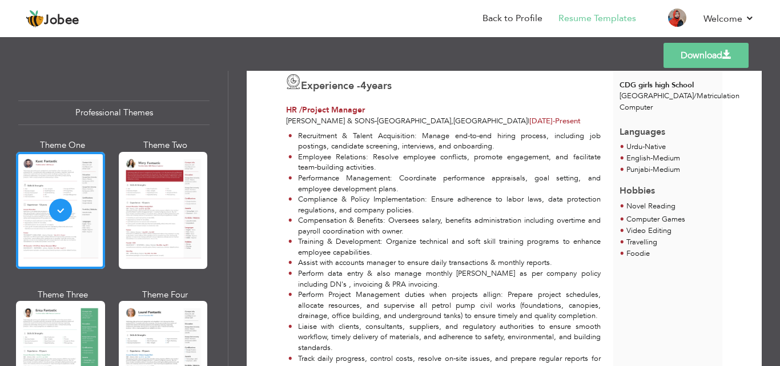
scroll to position [285, 0]
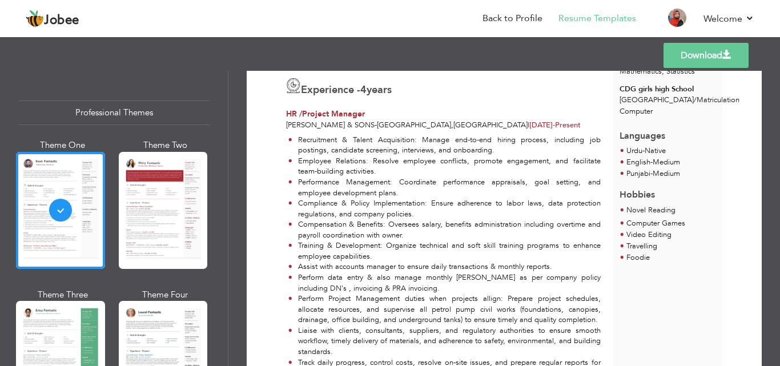
drag, startPoint x: 298, startPoint y: 138, endPoint x: 530, endPoint y: 150, distance: 232.1
click at [530, 150] on li "Recruitment & Talent Acquisition: Manage end-to-end hiring process, including j…" at bounding box center [444, 145] width 312 height 21
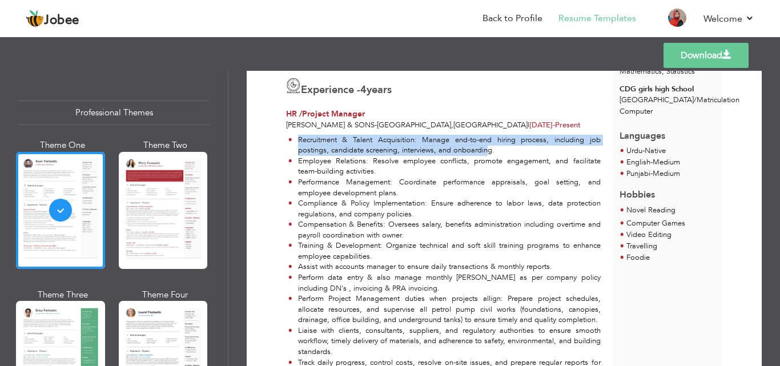
drag, startPoint x: 518, startPoint y: 148, endPoint x: 489, endPoint y: 154, distance: 30.2
click at [489, 154] on li "Recruitment & Talent Acquisition: Manage end-to-end hiring process, including j…" at bounding box center [444, 145] width 312 height 21
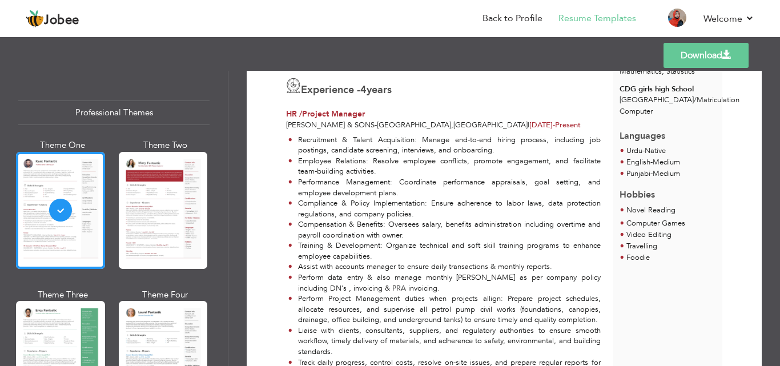
click at [500, 152] on li "Recruitment & Talent Acquisition: Manage end-to-end hiring process, including j…" at bounding box center [444, 145] width 312 height 21
drag, startPoint x: 299, startPoint y: 159, endPoint x: 401, endPoint y: 174, distance: 103.2
click at [401, 174] on li "Employee Relations: Resolve employee conflicts, promote engagement, and facilit…" at bounding box center [444, 166] width 312 height 21
click at [409, 164] on li "Employee Relations: Resolve employee conflicts, promote engagement, and facilit…" at bounding box center [444, 166] width 312 height 21
drag, startPoint x: 303, startPoint y: 185, endPoint x: 409, endPoint y: 196, distance: 107.3
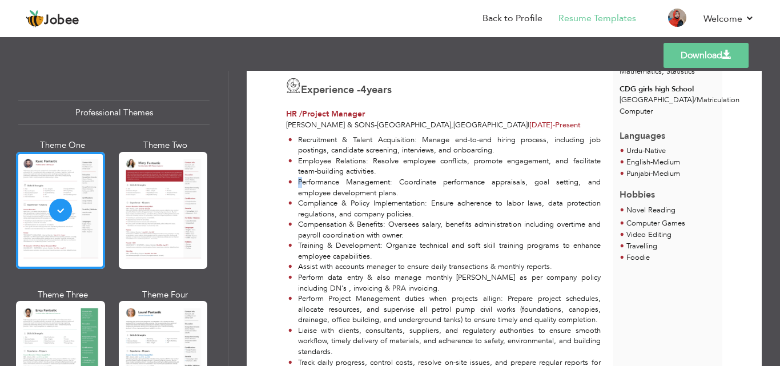
click at [401, 194] on li "Performance Management: Coordinate performance appraisals, goal setting, and em…" at bounding box center [444, 187] width 312 height 21
click at [409, 196] on li "Performance Management: Coordinate performance appraisals, goal setting, and em…" at bounding box center [444, 187] width 312 height 21
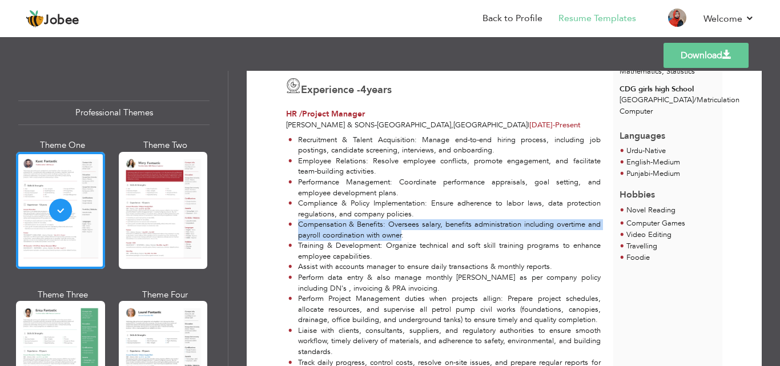
drag, startPoint x: 297, startPoint y: 224, endPoint x: 402, endPoint y: 236, distance: 105.2
click at [402, 236] on li "Compensation & Benefits: Oversees salary, benefits administration including ove…" at bounding box center [444, 229] width 312 height 21
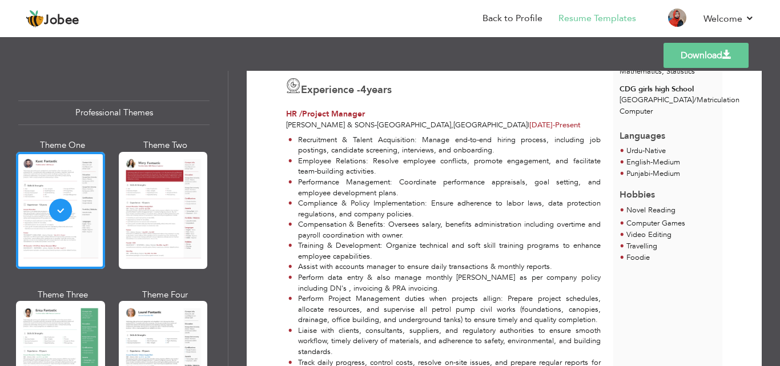
click at [414, 238] on li "Compensation & Benefits: Oversees salary, benefits administration including ove…" at bounding box center [444, 229] width 312 height 21
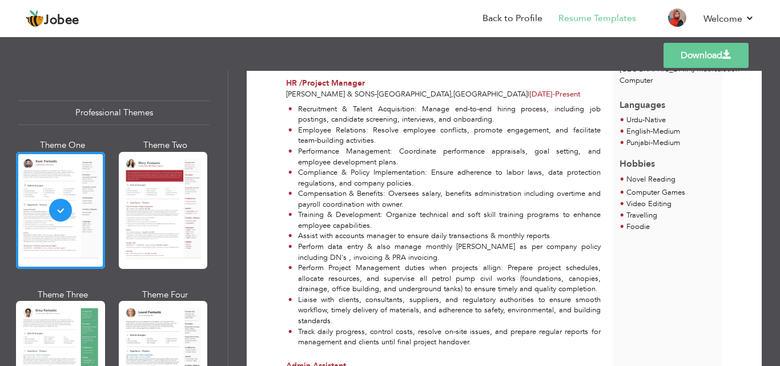
scroll to position [343, 0]
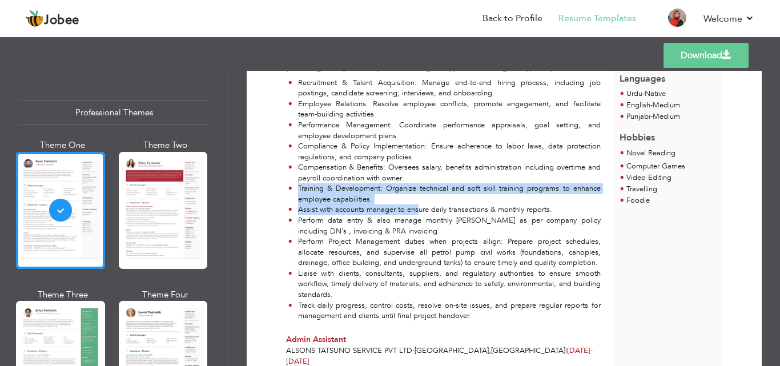
drag, startPoint x: 298, startPoint y: 189, endPoint x: 417, endPoint y: 212, distance: 120.9
click at [417, 212] on ul "Recruitment & Talent Acquisition: Manage end-to-end hiring process, including j…" at bounding box center [443, 200] width 315 height 244
click at [395, 192] on li "Training & Development: Organize technical and soft skill training programs to …" at bounding box center [444, 193] width 312 height 21
drag, startPoint x: 288, startPoint y: 191, endPoint x: 391, endPoint y: 207, distance: 104.6
click at [391, 207] on ul "Recruitment & Talent Acquisition: Manage end-to-end hiring process, including j…" at bounding box center [443, 200] width 315 height 244
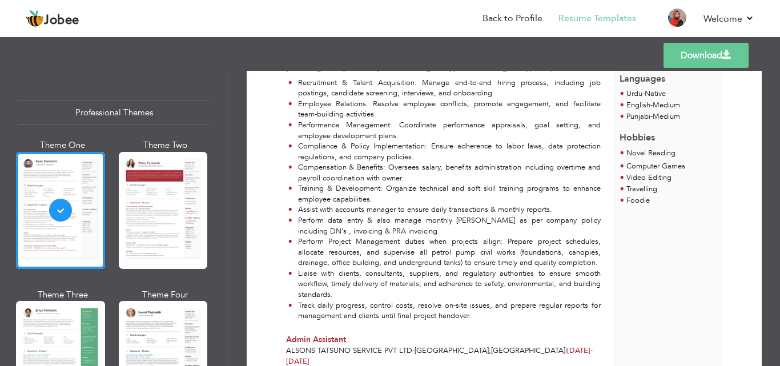
drag, startPoint x: 297, startPoint y: 220, endPoint x: 393, endPoint y: 227, distance: 95.6
click at [393, 227] on li "Perform data entry & also manage monthly [PERSON_NAME] as per company policy in…" at bounding box center [444, 225] width 312 height 21
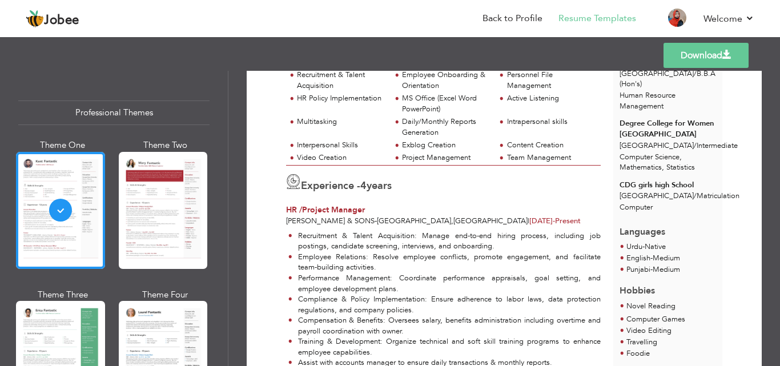
scroll to position [171, 0]
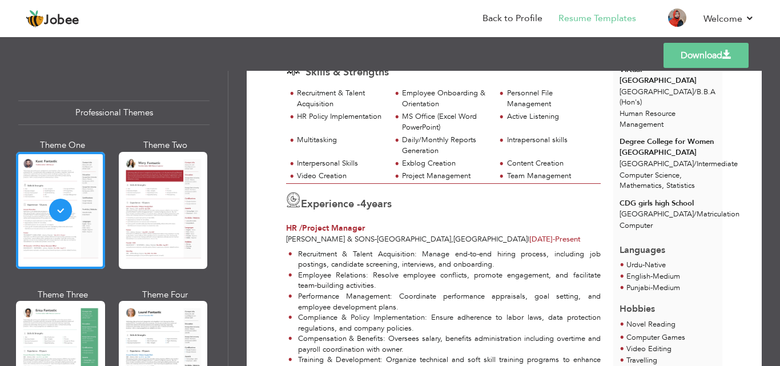
click at [501, 247] on div "Recruitment & Talent Acquisition: Manage end-to-end hiring process, including j…" at bounding box center [443, 370] width 327 height 252
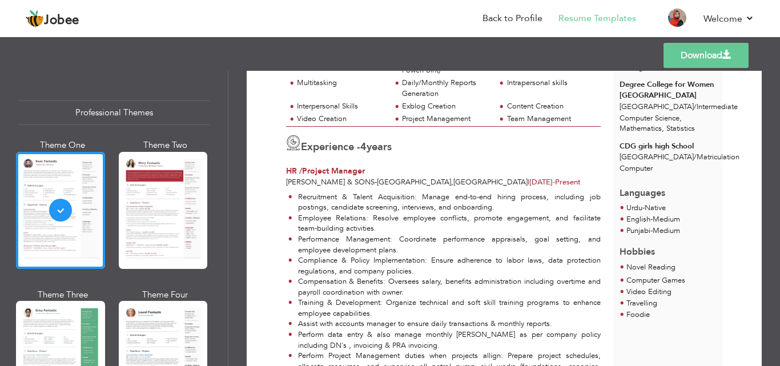
scroll to position [0, 0]
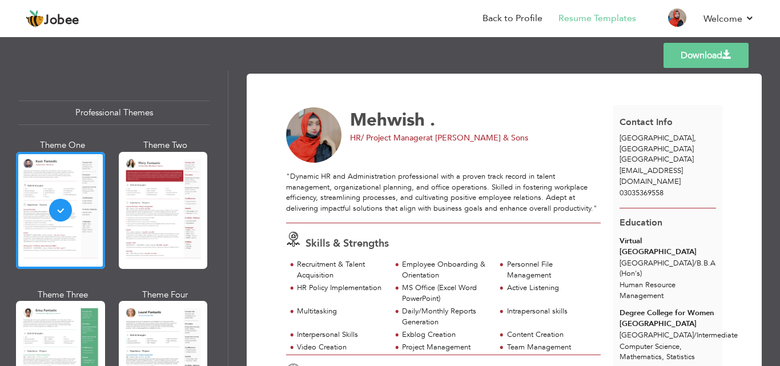
click at [699, 51] on link "Download" at bounding box center [705, 55] width 85 height 25
click at [702, 42] on div "Templates Download" at bounding box center [390, 55] width 780 height 37
click at [704, 51] on link "Download" at bounding box center [705, 55] width 85 height 25
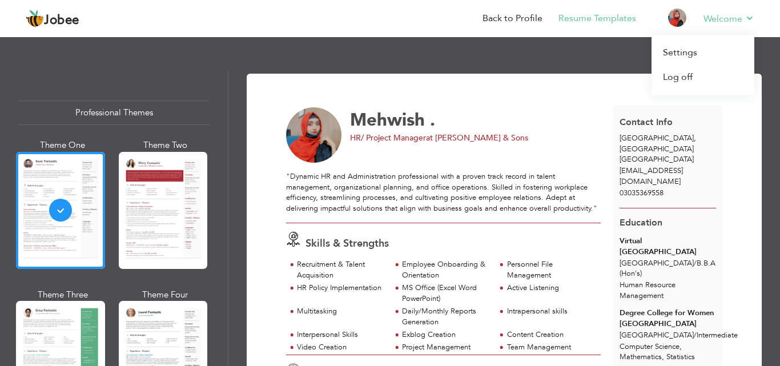
click at [687, 17] on li "Welcome Settings Log off" at bounding box center [720, 19] width 67 height 31
click at [699, 77] on link "Log off" at bounding box center [702, 77] width 103 height 25
